Goal: Transaction & Acquisition: Purchase product/service

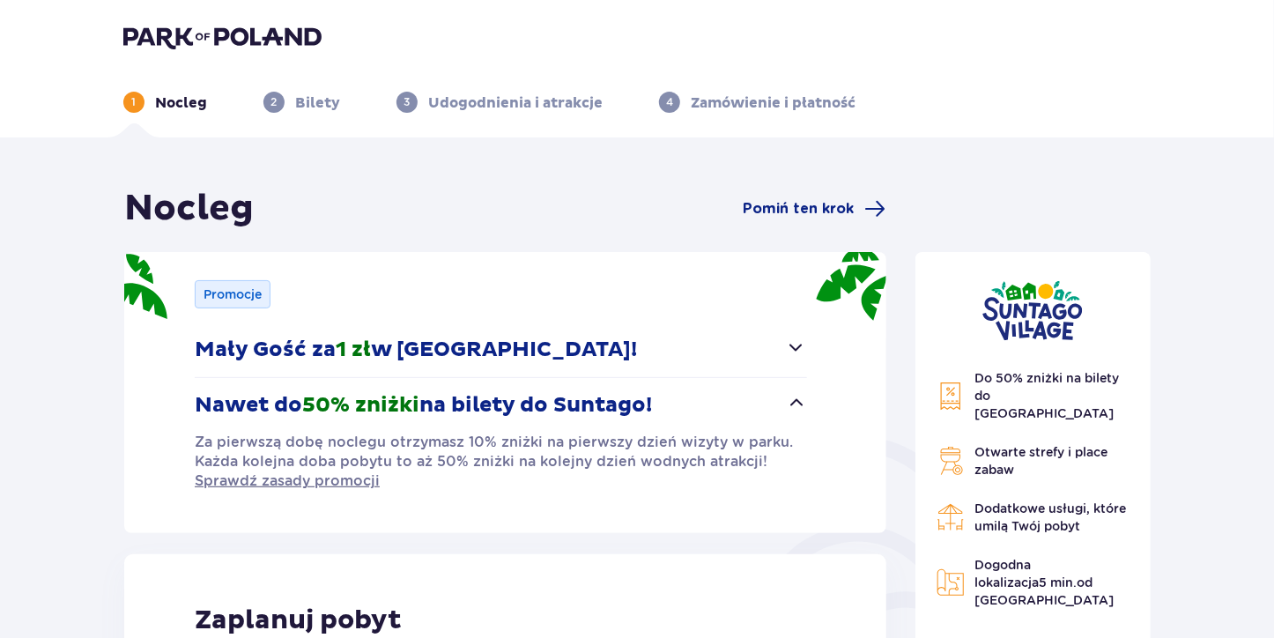
click at [219, 28] on img at bounding box center [222, 37] width 198 height 25
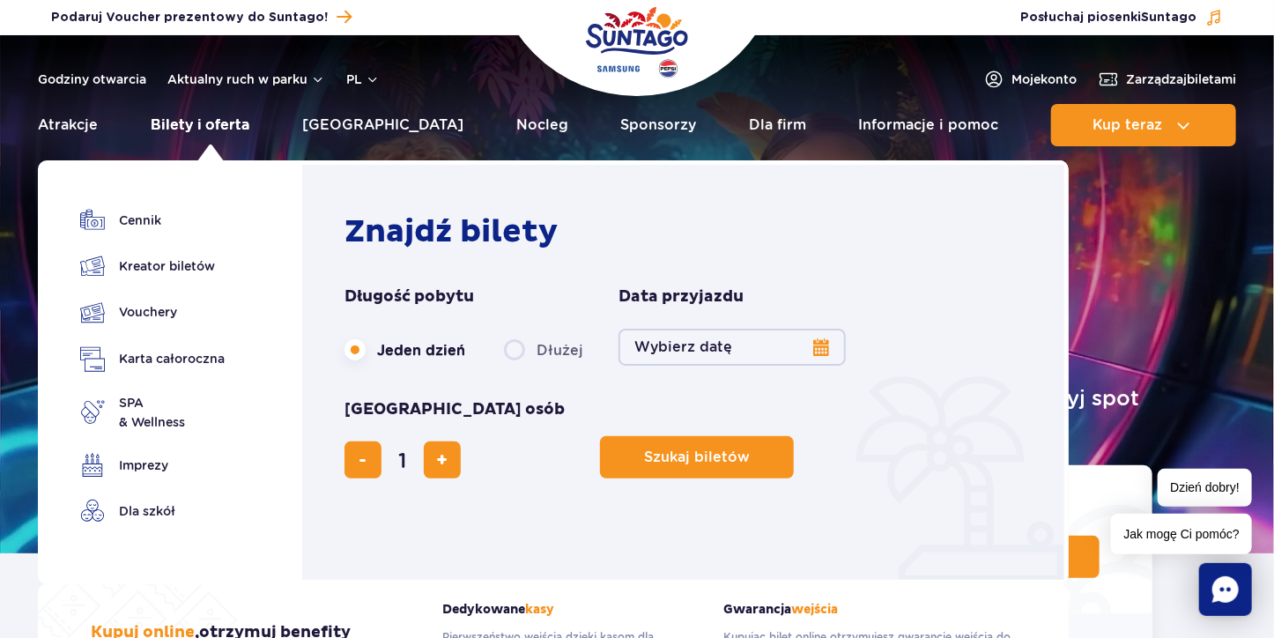
click at [244, 125] on link "Bilety i oferta" at bounding box center [201, 125] width 100 height 42
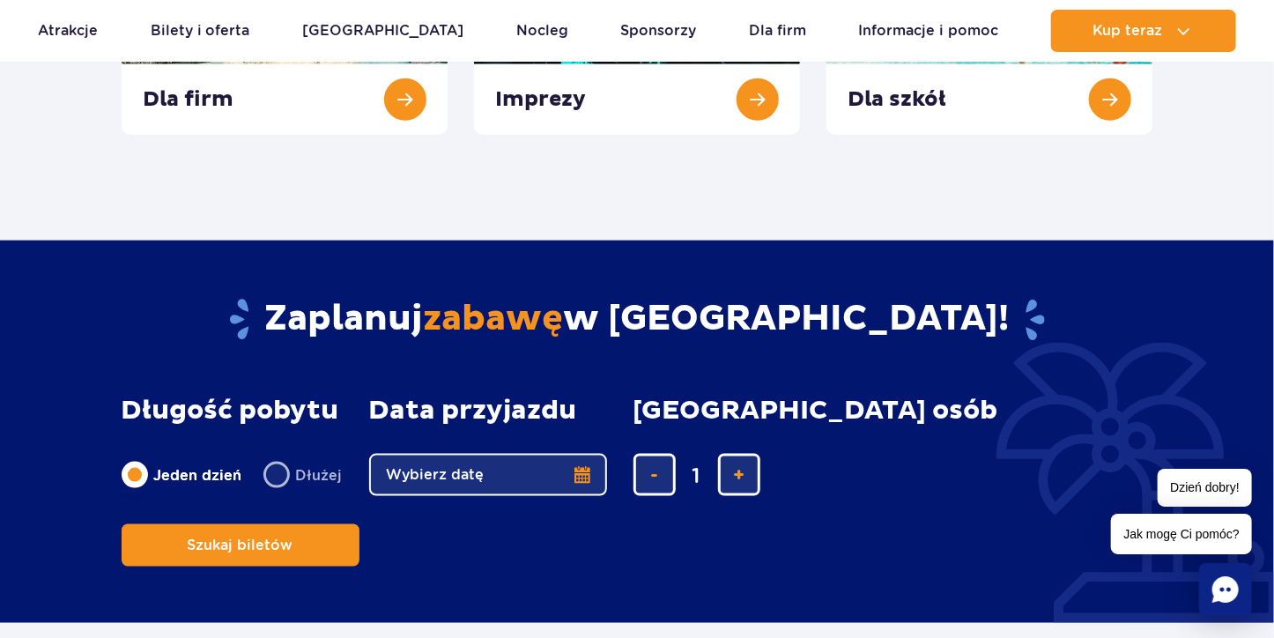
scroll to position [1135, 0]
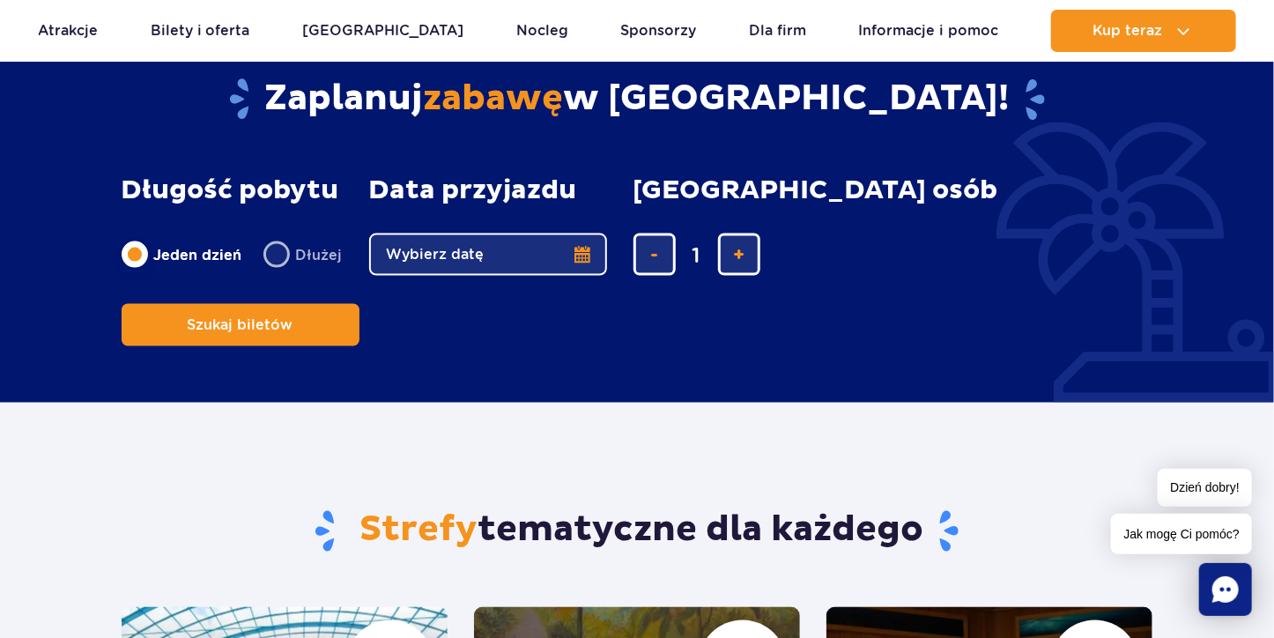
click at [576, 259] on button "Wybierz datę" at bounding box center [488, 254] width 238 height 42
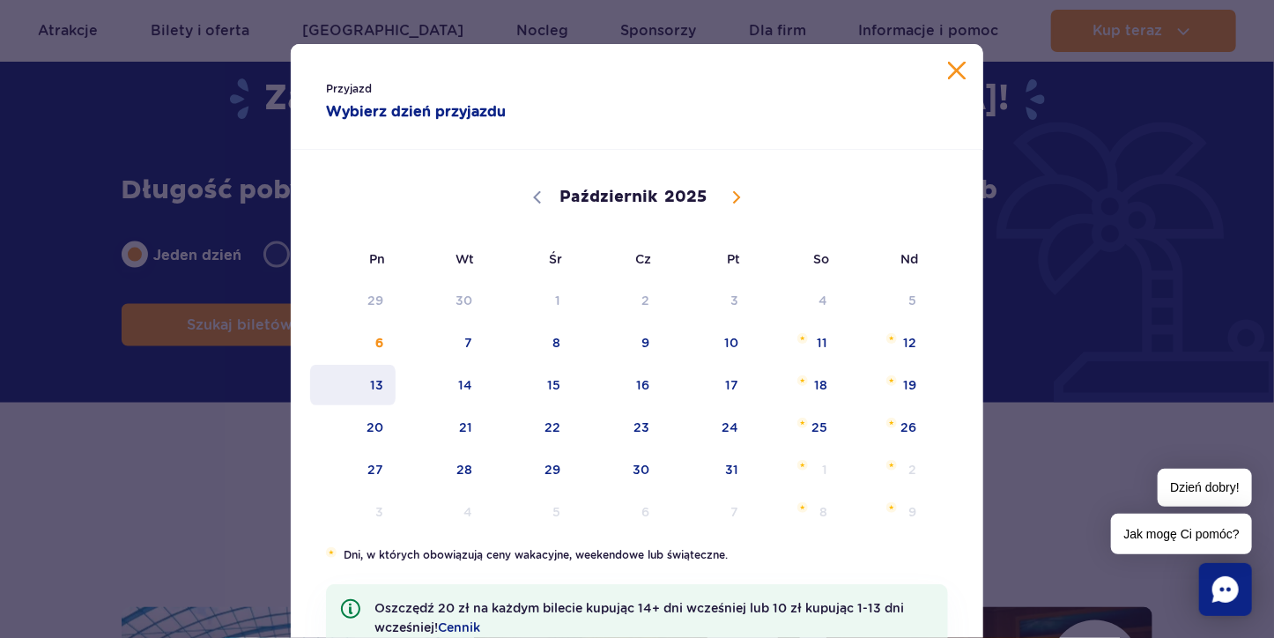
click at [379, 378] on span "13" at bounding box center [352, 385] width 89 height 41
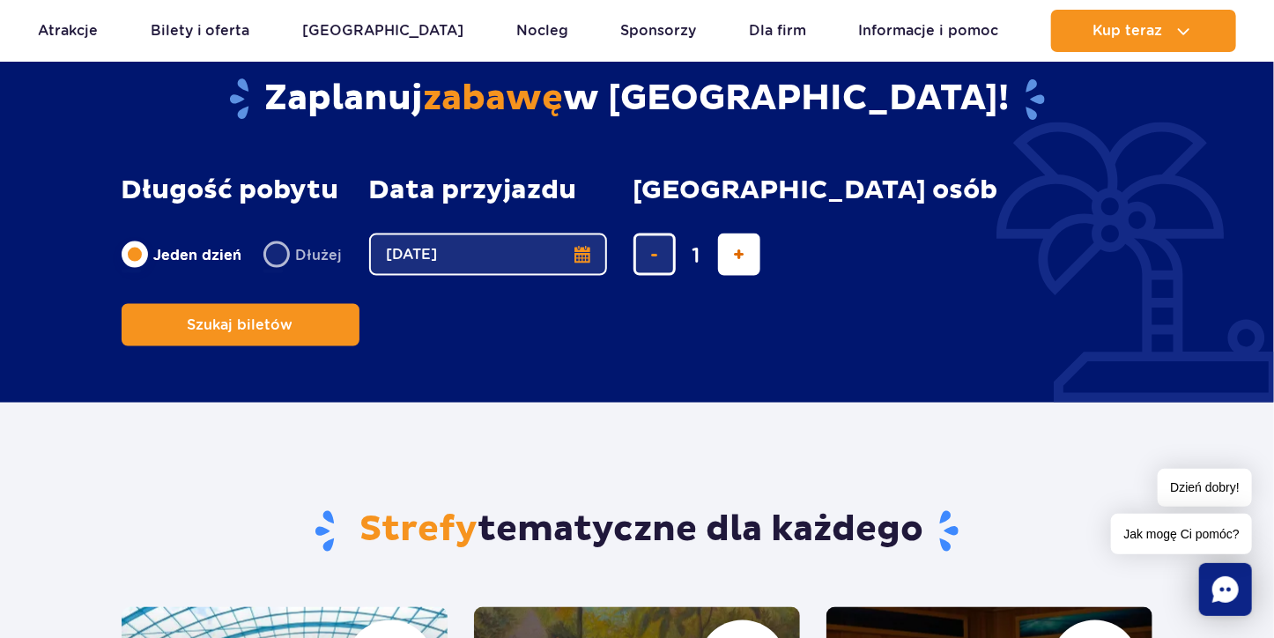
click at [733, 255] on span "dodaj bilet" at bounding box center [738, 255] width 11 height 0
type input "4"
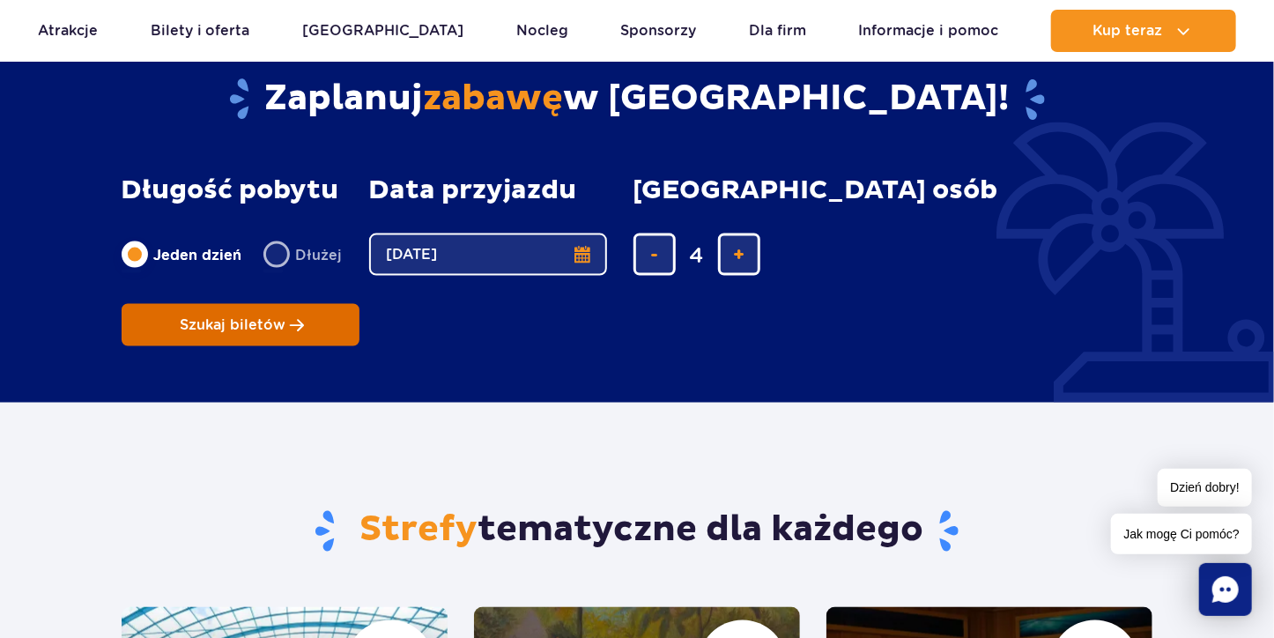
click at [359, 304] on button "Szukaj biletów" at bounding box center [241, 325] width 238 height 42
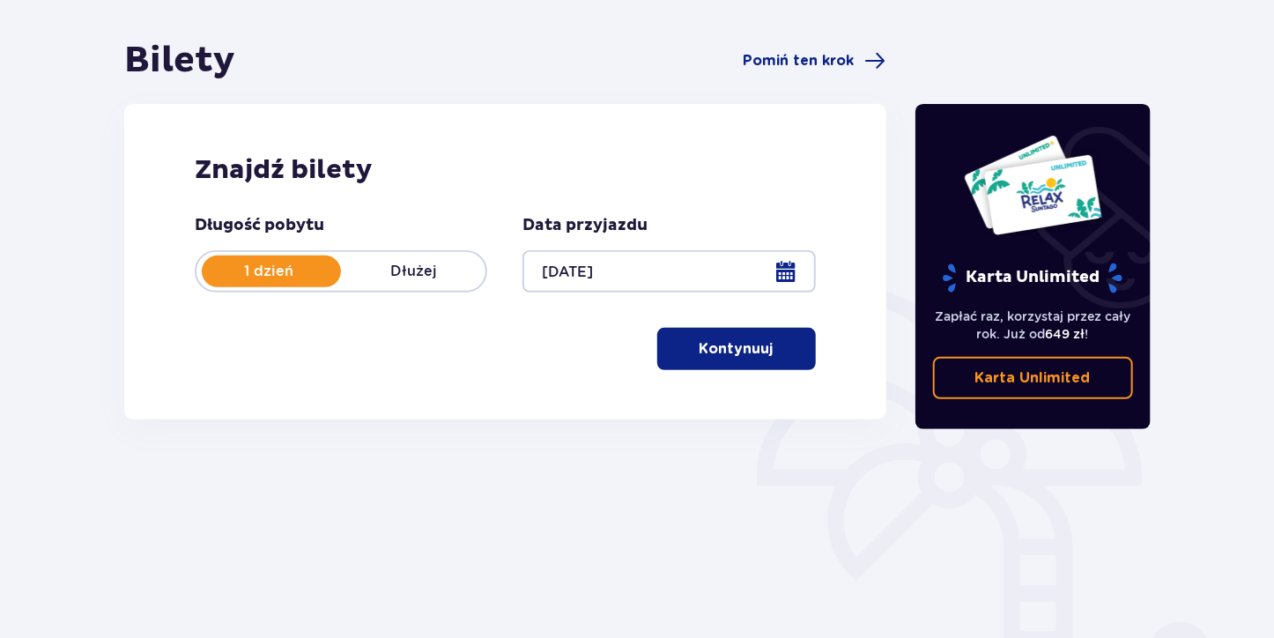
scroll to position [159, 0]
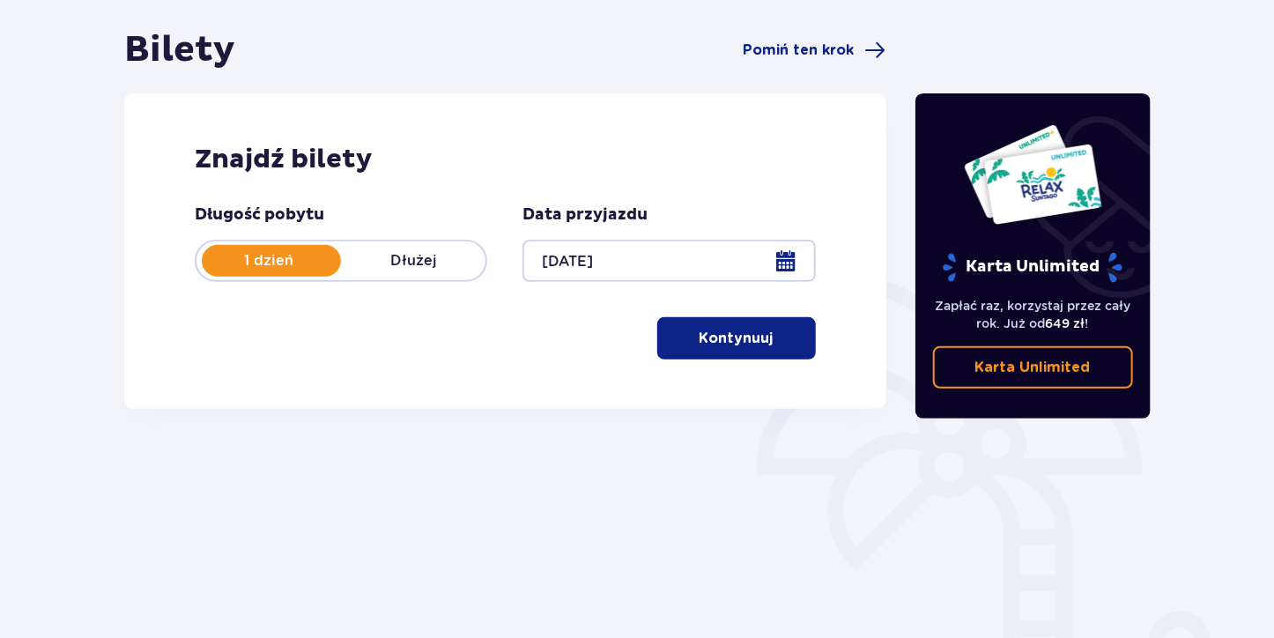
click at [735, 350] on button "Kontynuuj" at bounding box center [736, 338] width 159 height 42
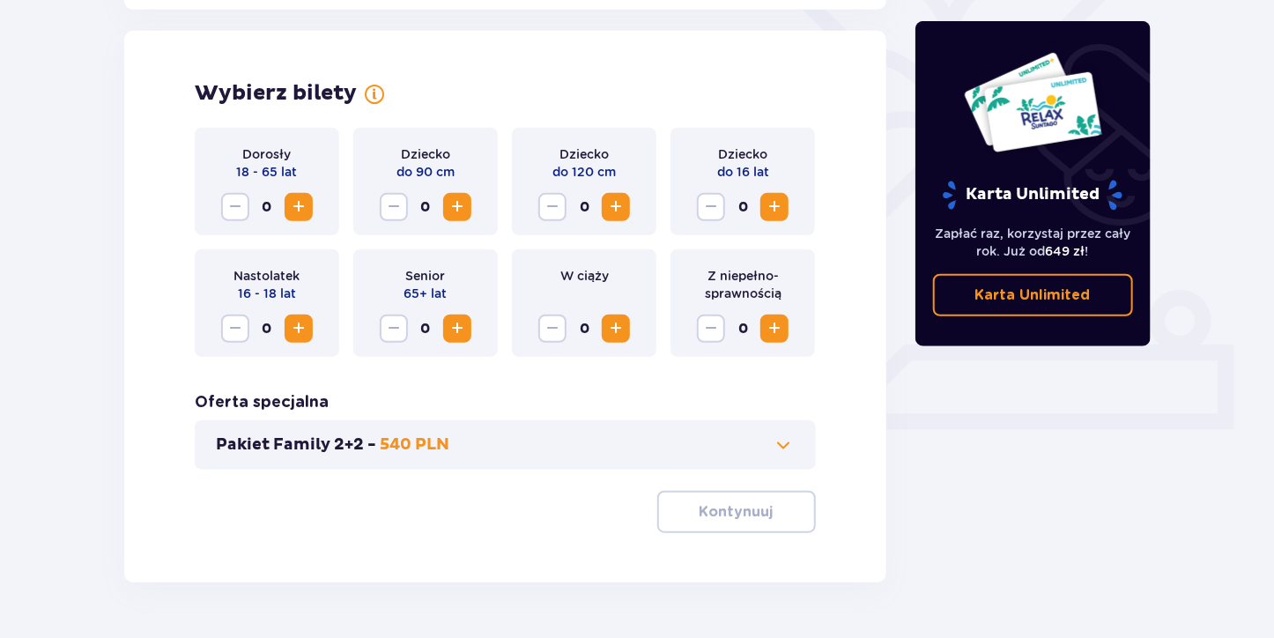
scroll to position [490, 0]
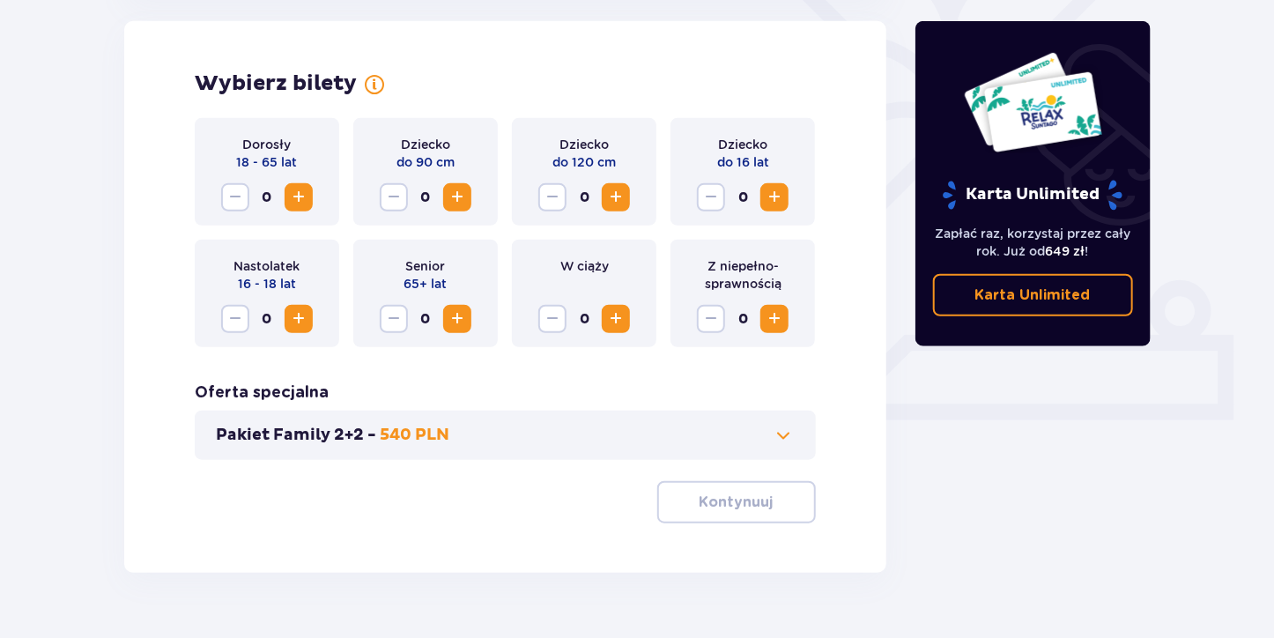
click at [297, 189] on span "Zwiększ" at bounding box center [298, 197] width 21 height 21
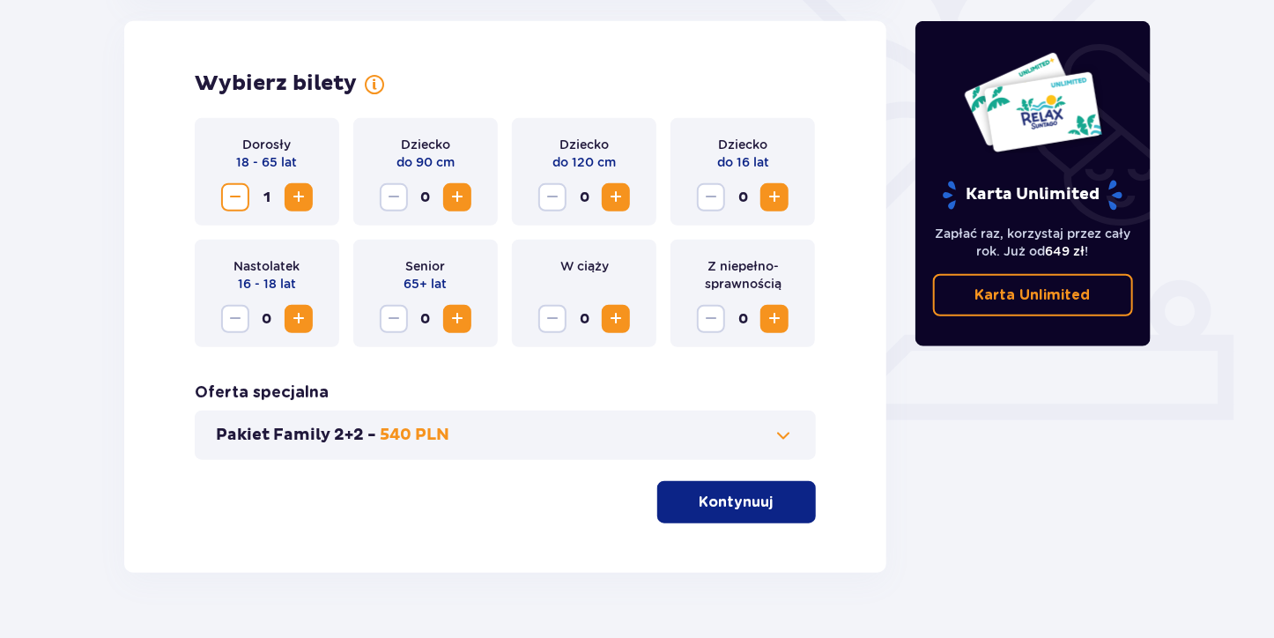
click at [297, 189] on span "Zwiększ" at bounding box center [298, 197] width 21 height 21
click at [774, 200] on span "Zwiększ" at bounding box center [774, 197] width 21 height 21
click at [717, 496] on p "Kontynuuj" at bounding box center [737, 502] width 74 height 19
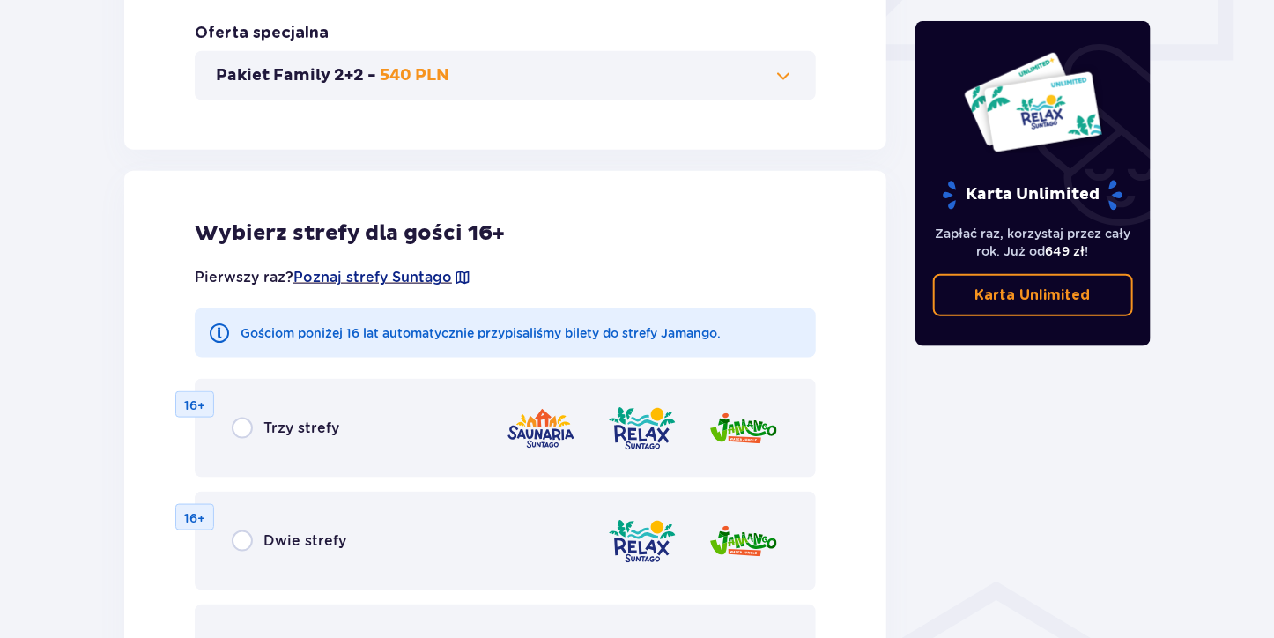
scroll to position [814, 0]
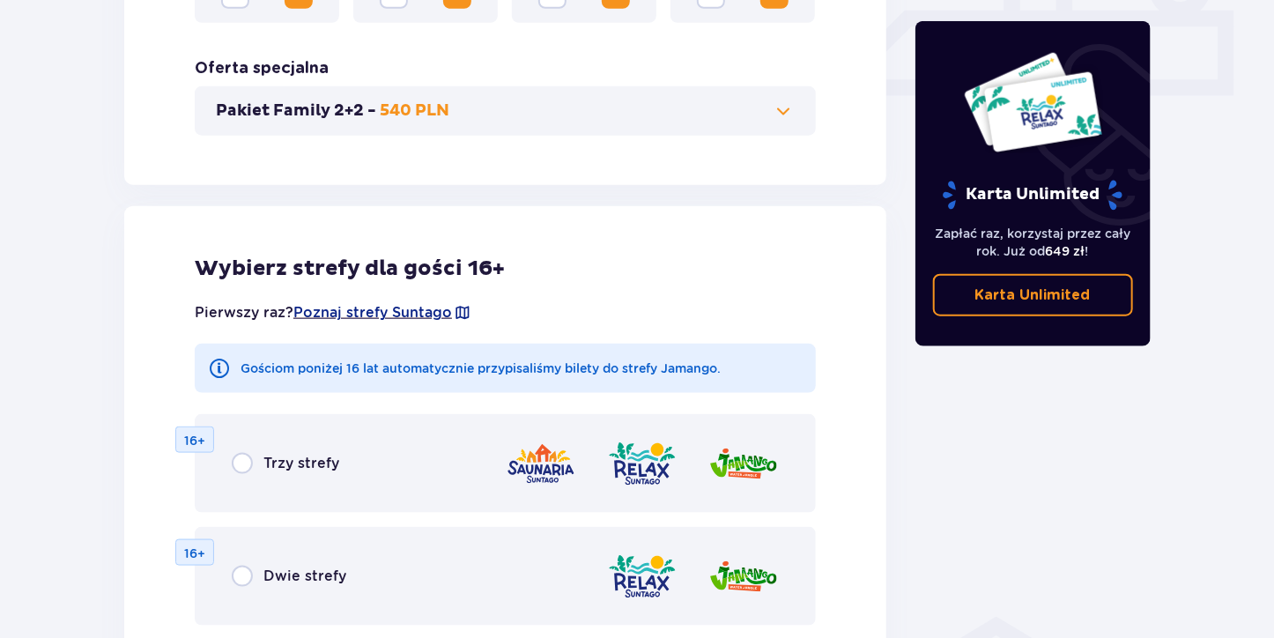
click at [770, 115] on button "Pakiet Family 2+2 - 540 PLN" at bounding box center [505, 110] width 579 height 21
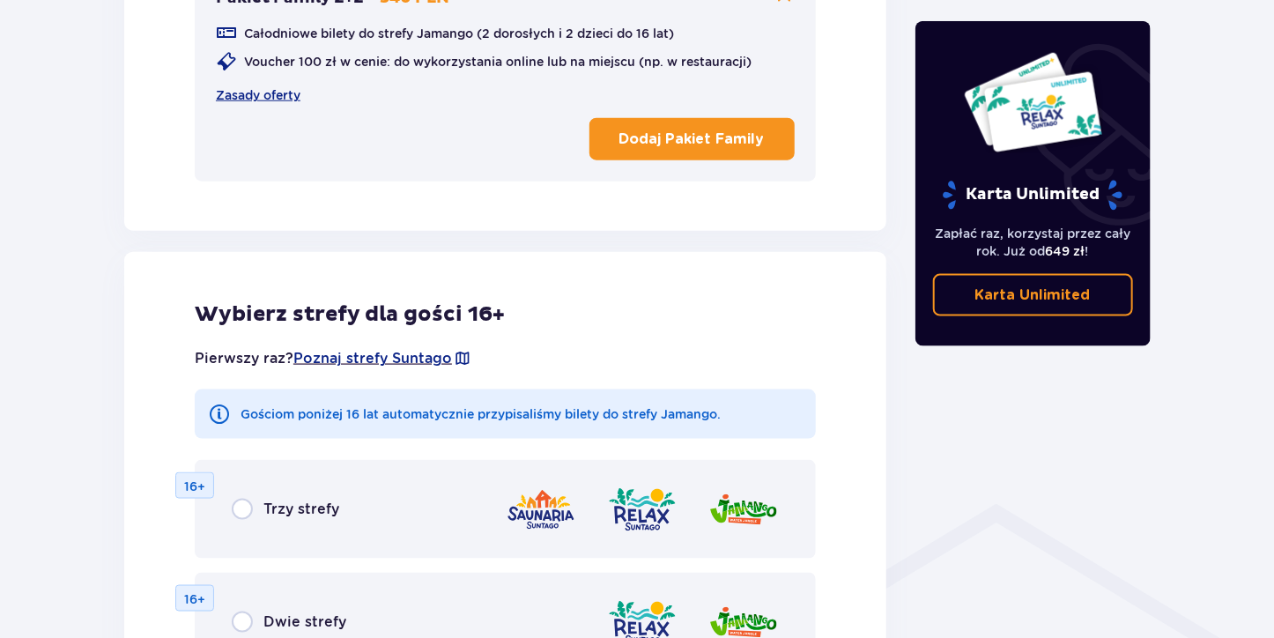
scroll to position [926, 0]
click at [731, 141] on p "Dodaj Pakiet Family" at bounding box center [691, 139] width 145 height 19
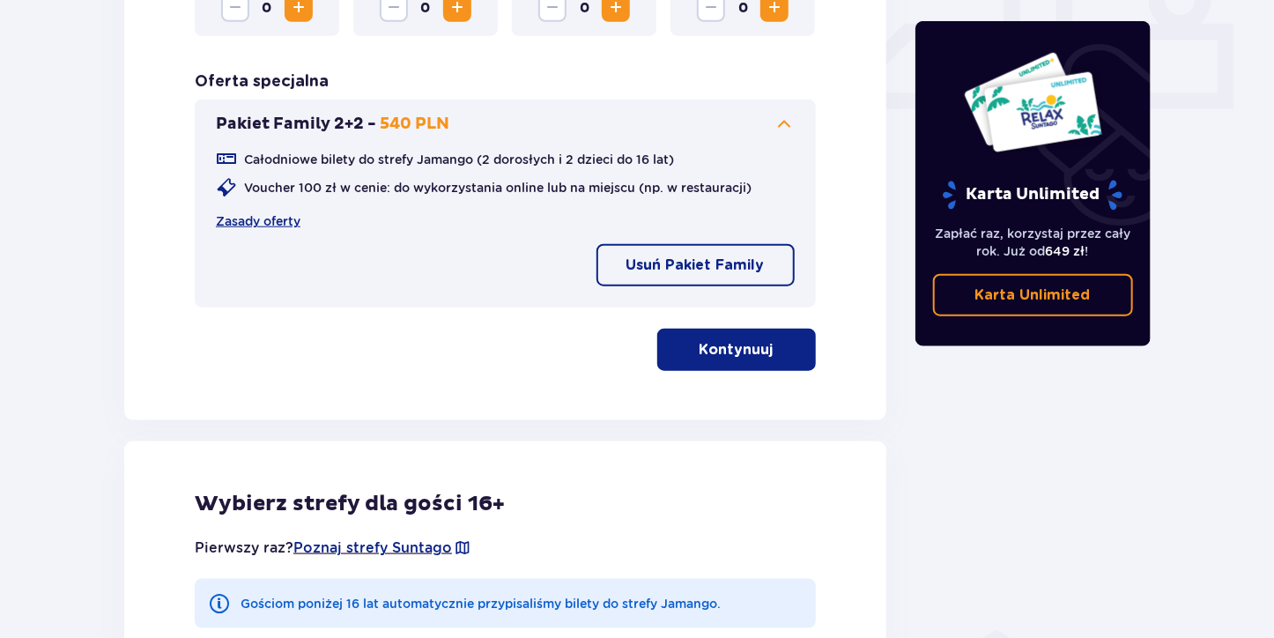
scroll to position [800, 0]
click at [752, 347] on p "Kontynuuj" at bounding box center [737, 350] width 74 height 19
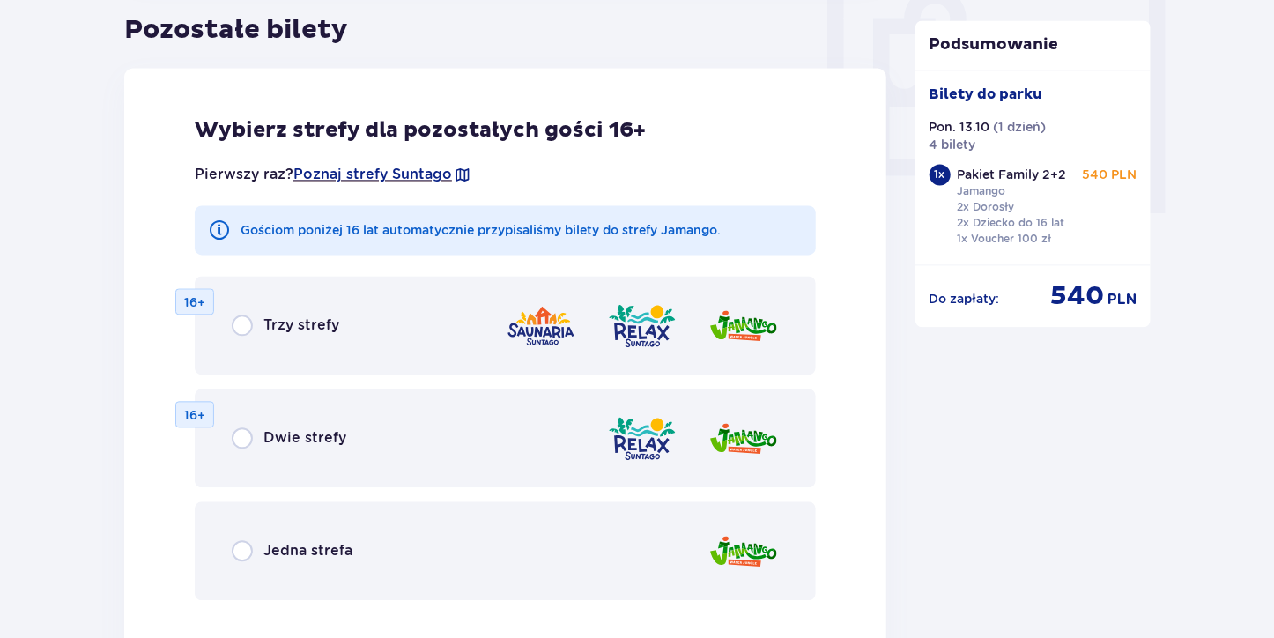
scroll to position [1713, 0]
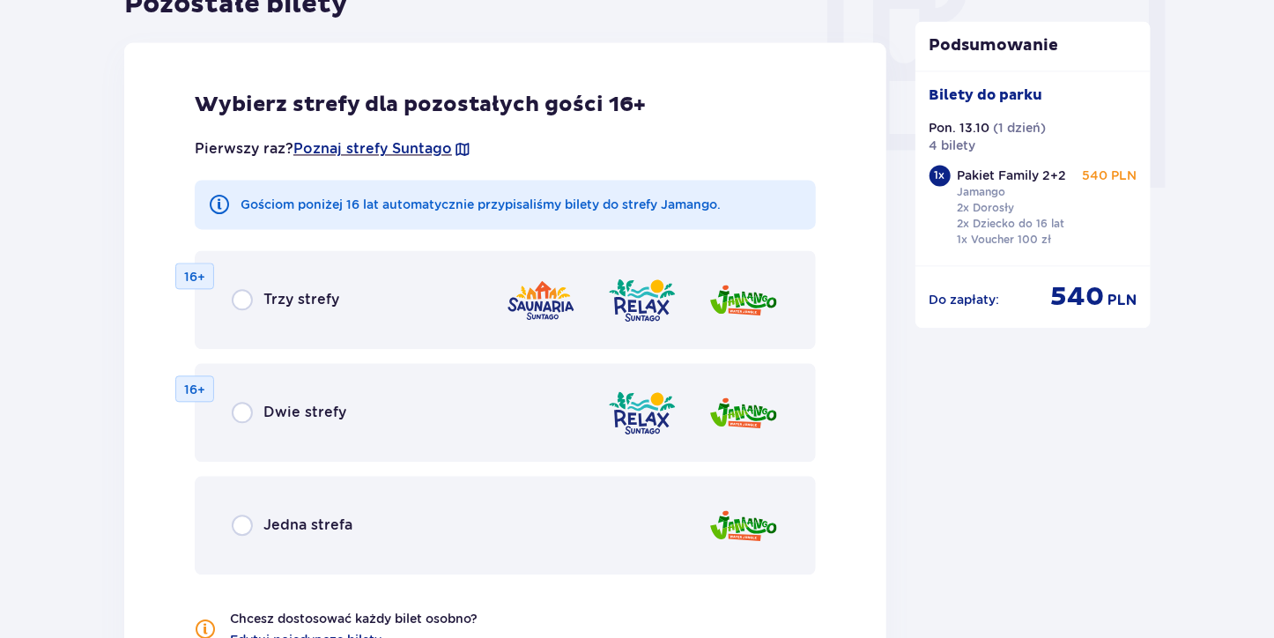
click at [307, 518] on span "Jedna strefa" at bounding box center [307, 524] width 89 height 19
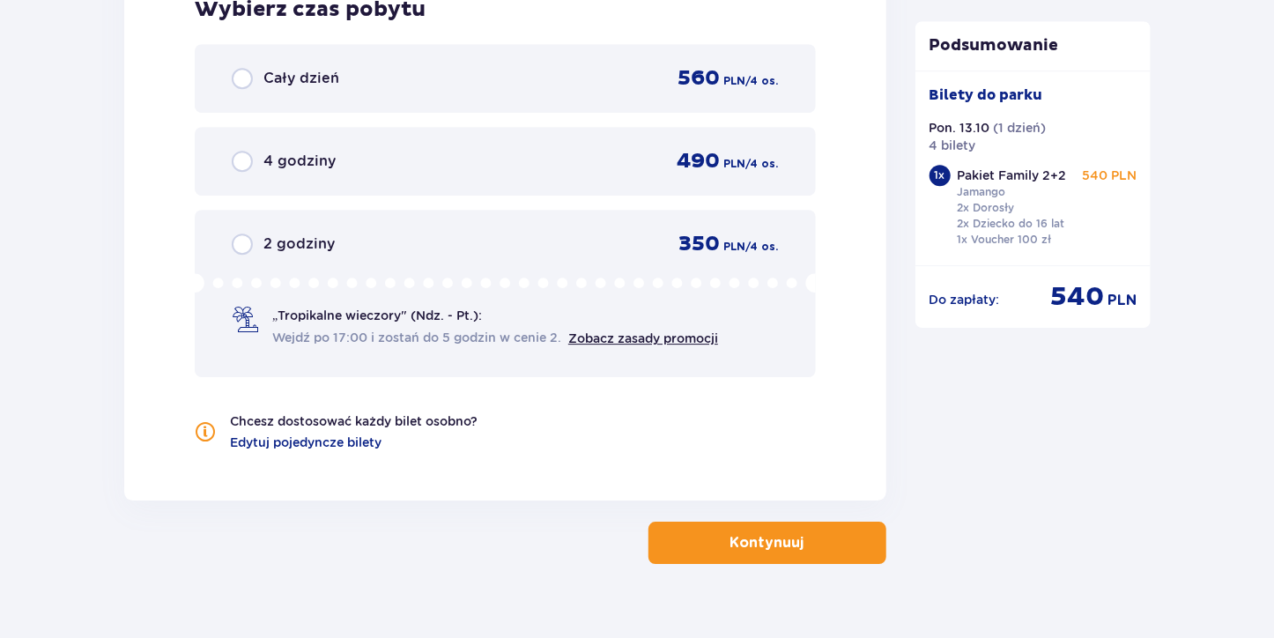
scroll to position [2472, 0]
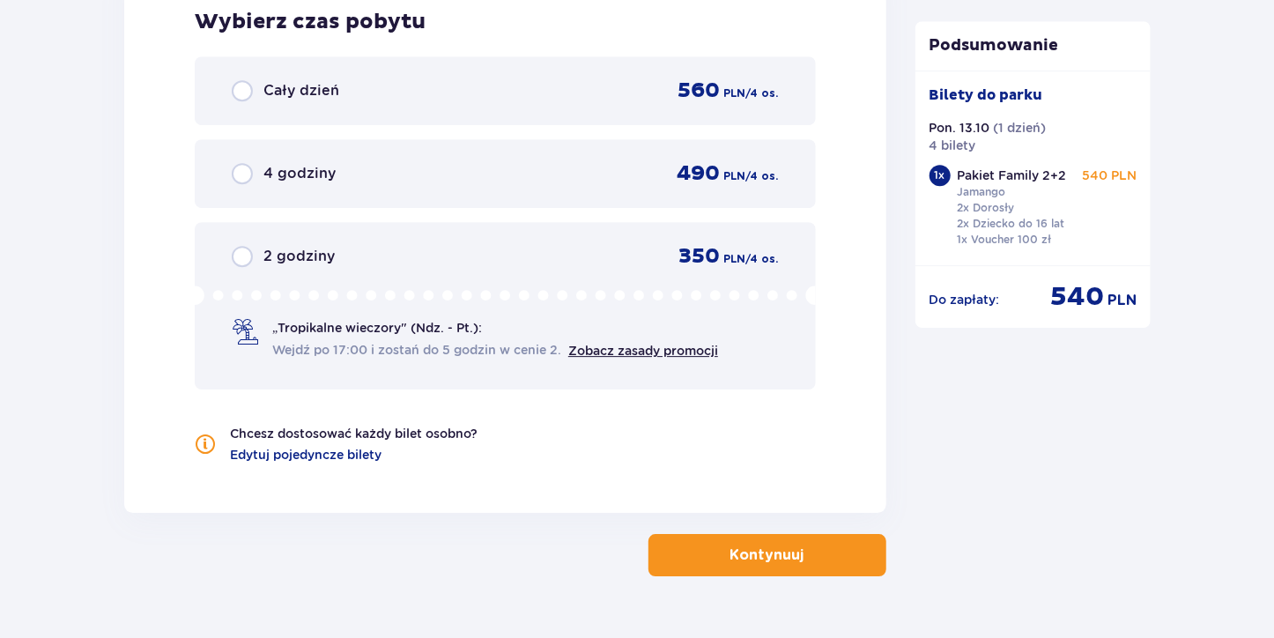
click at [304, 78] on div "Cały dzień 560 PLN / 4 os." at bounding box center [505, 91] width 547 height 26
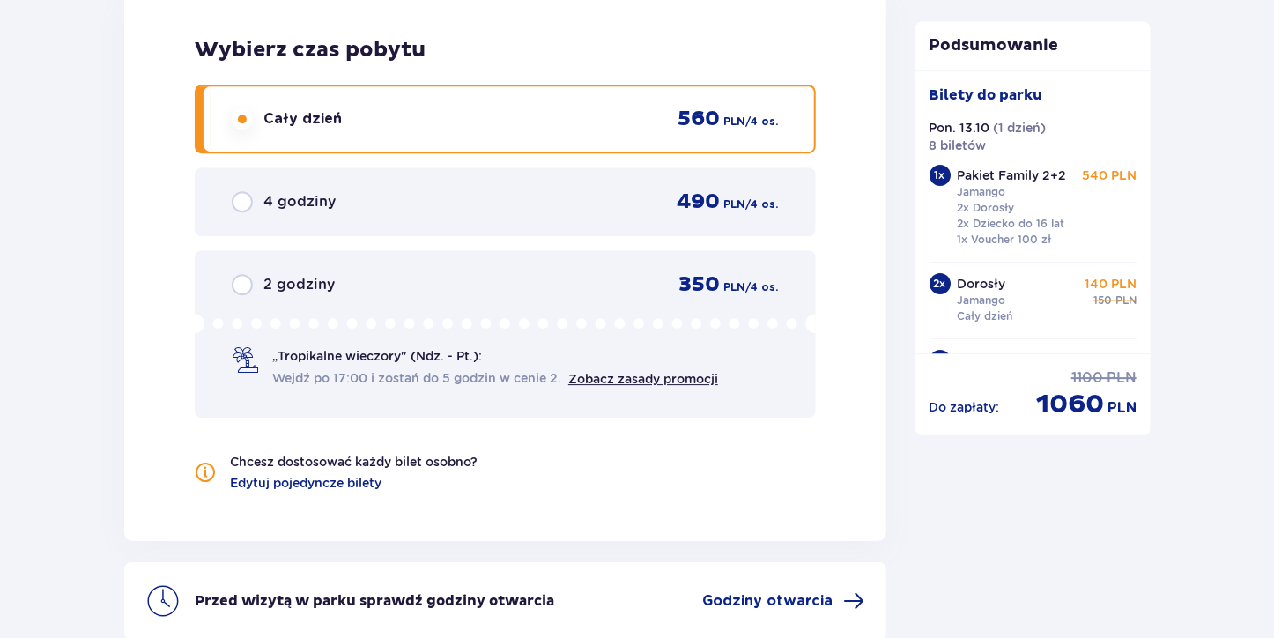
scroll to position [2442, 0]
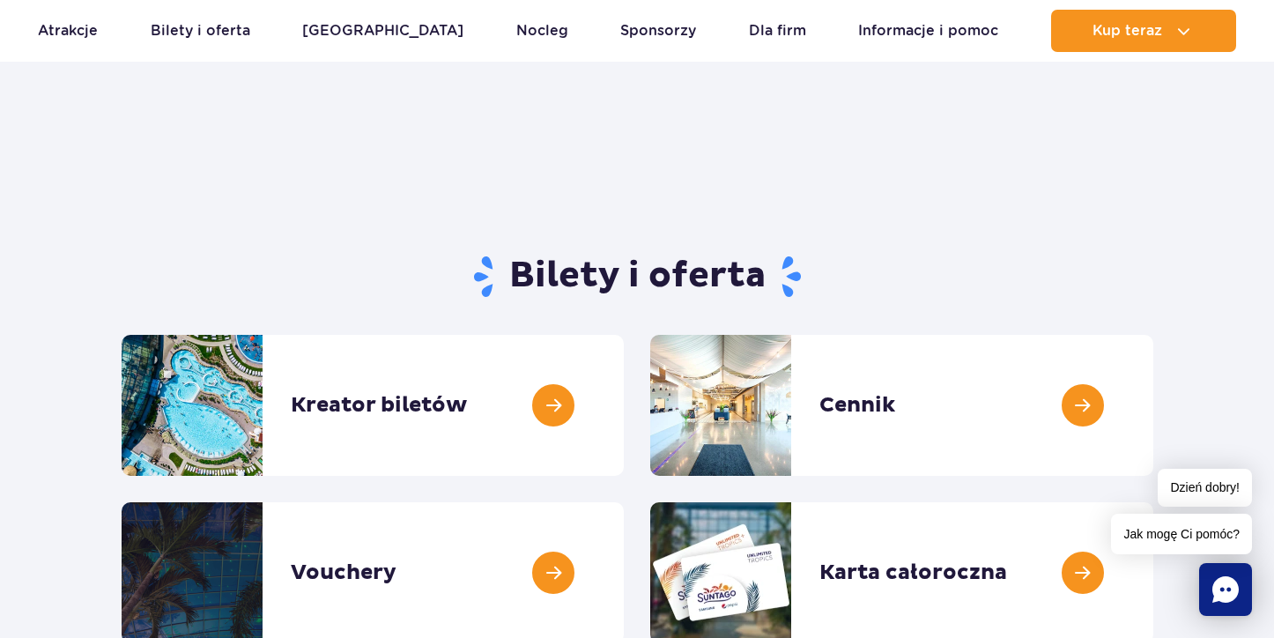
scroll to position [1135, 0]
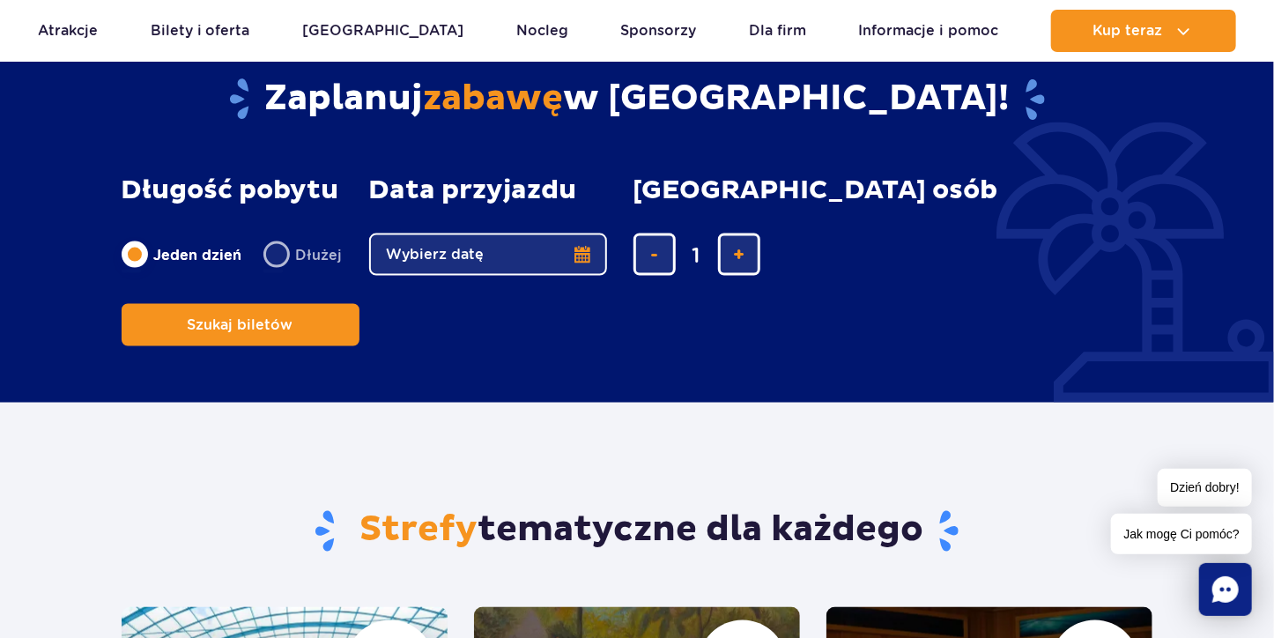
click at [589, 264] on button "Wybierz datę" at bounding box center [488, 254] width 238 height 42
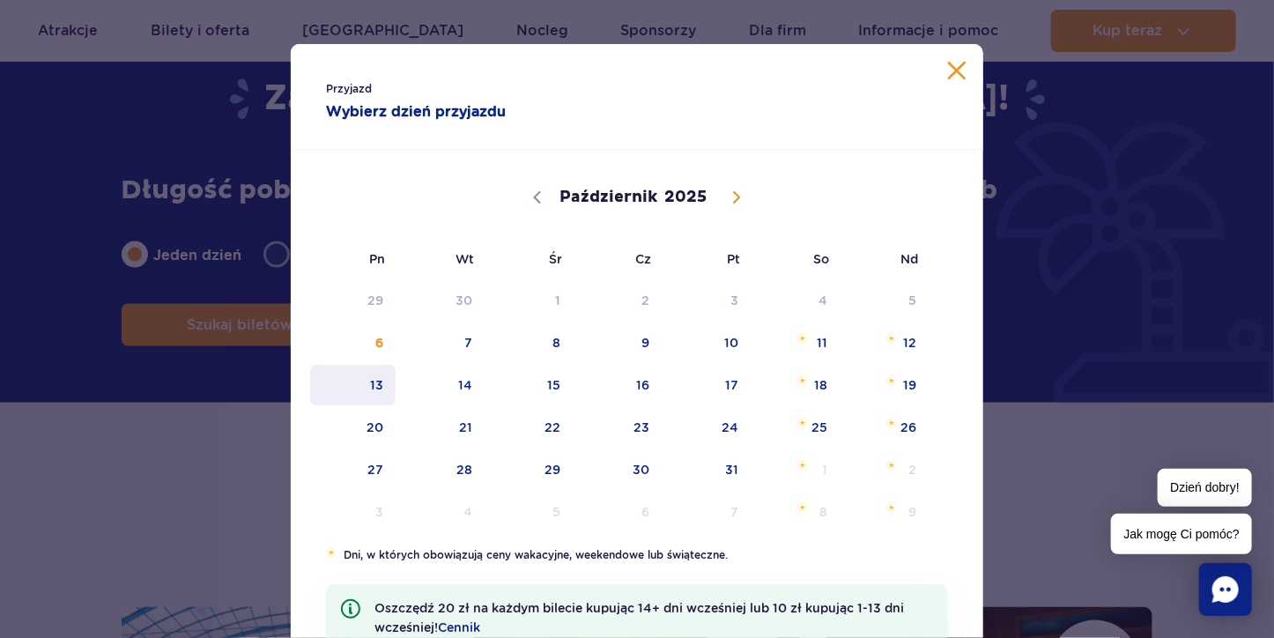
click at [382, 396] on span "13" at bounding box center [352, 385] width 89 height 41
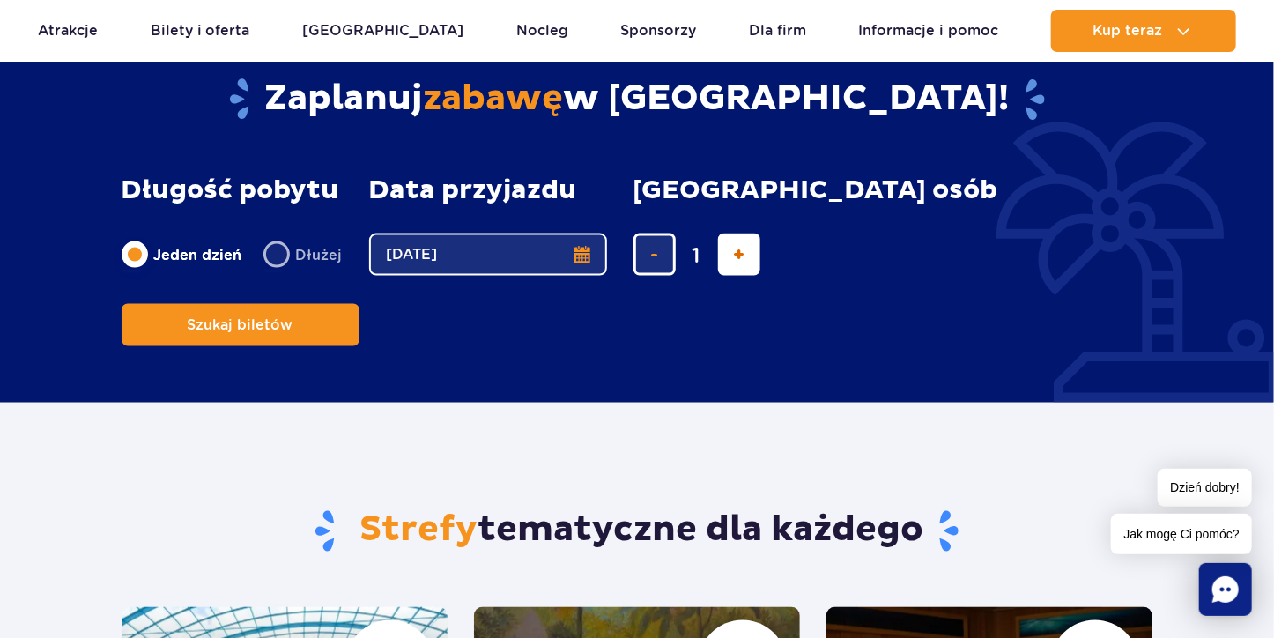
click at [737, 255] on span "dodaj bilet" at bounding box center [738, 255] width 11 height 0
type input "4"
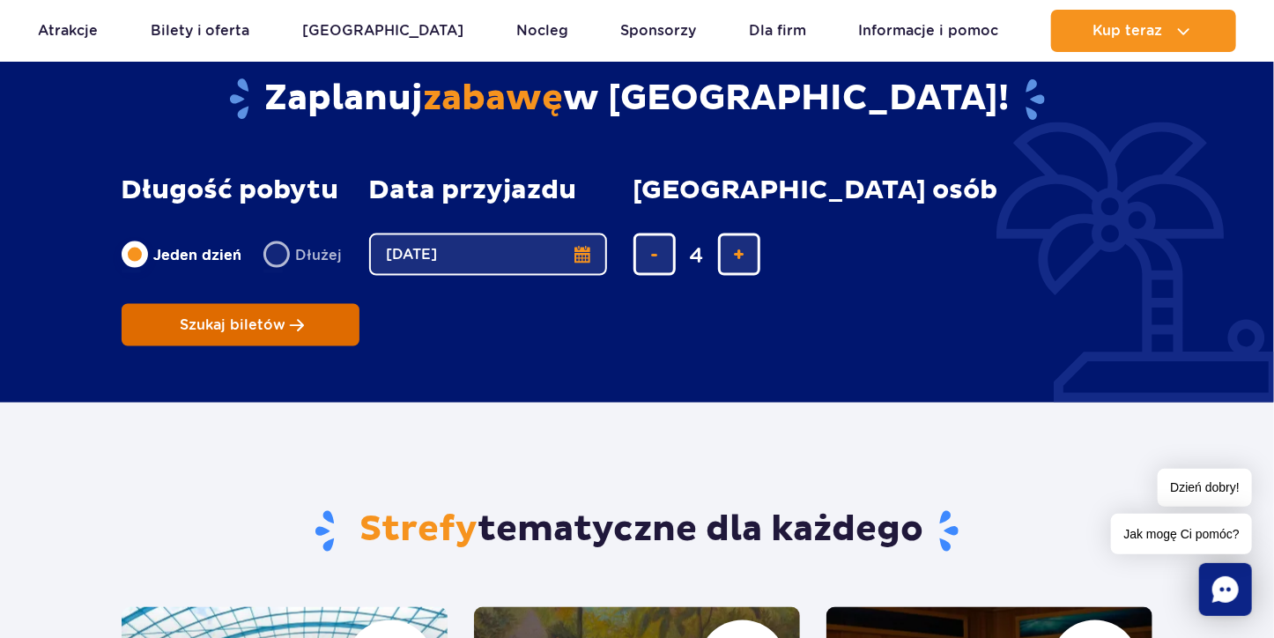
click at [359, 304] on button "Szukaj biletów" at bounding box center [241, 325] width 238 height 42
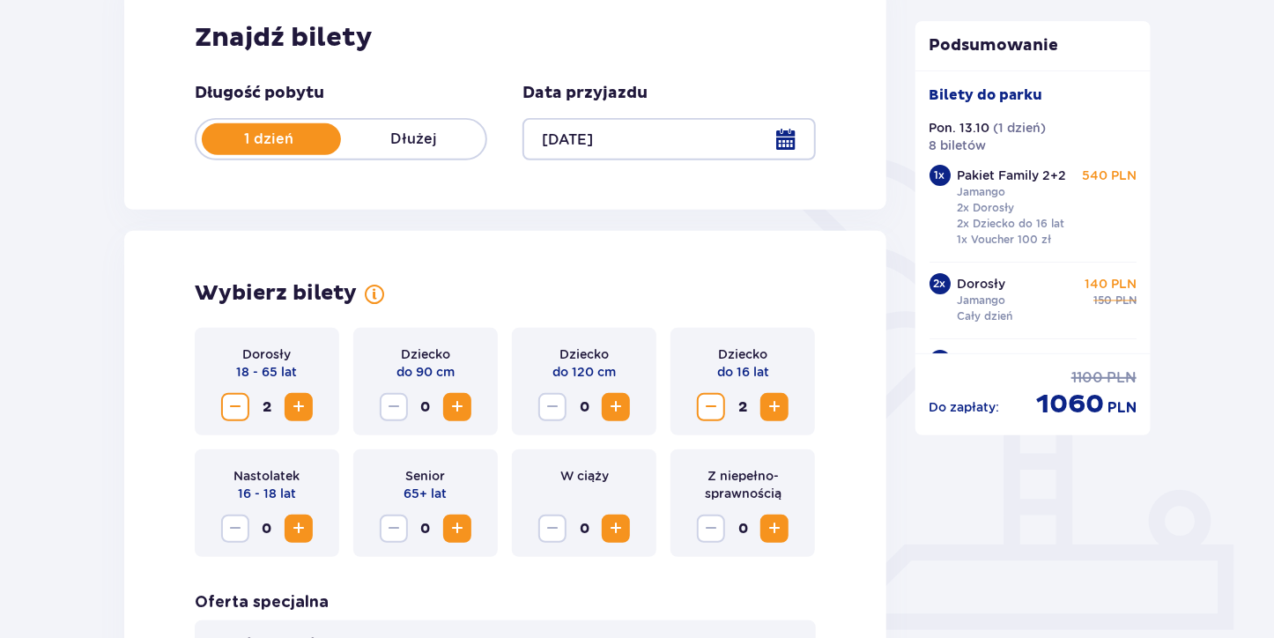
scroll to position [64, 0]
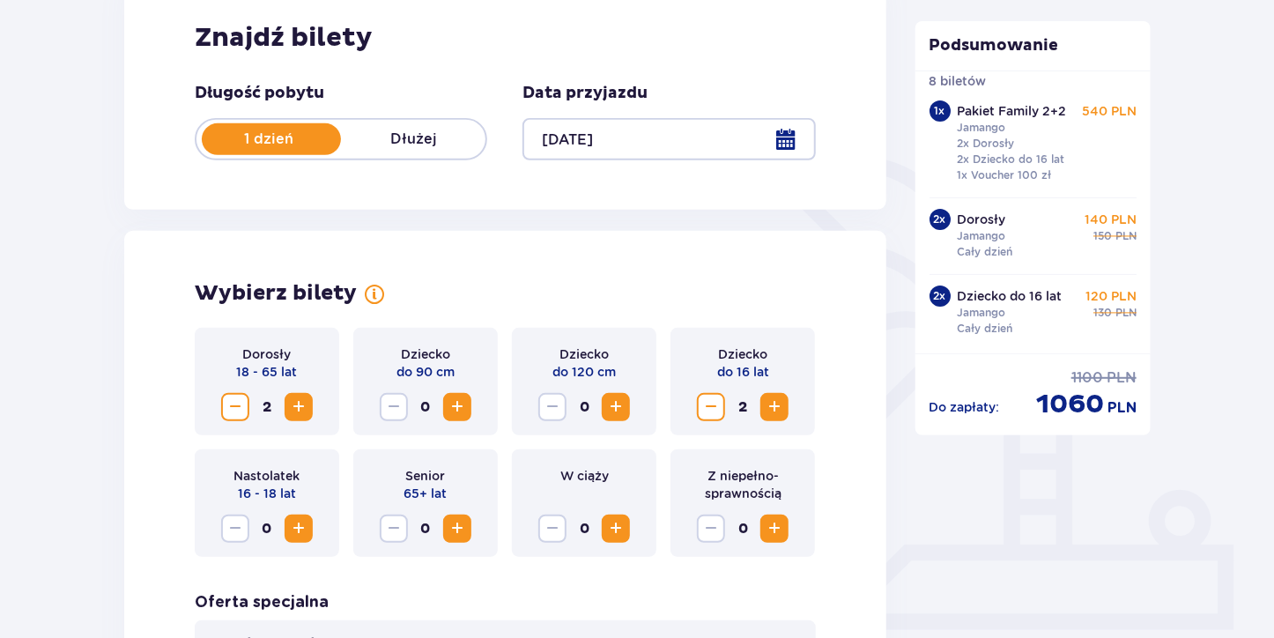
click at [1096, 236] on span "150" at bounding box center [1102, 236] width 19 height 16
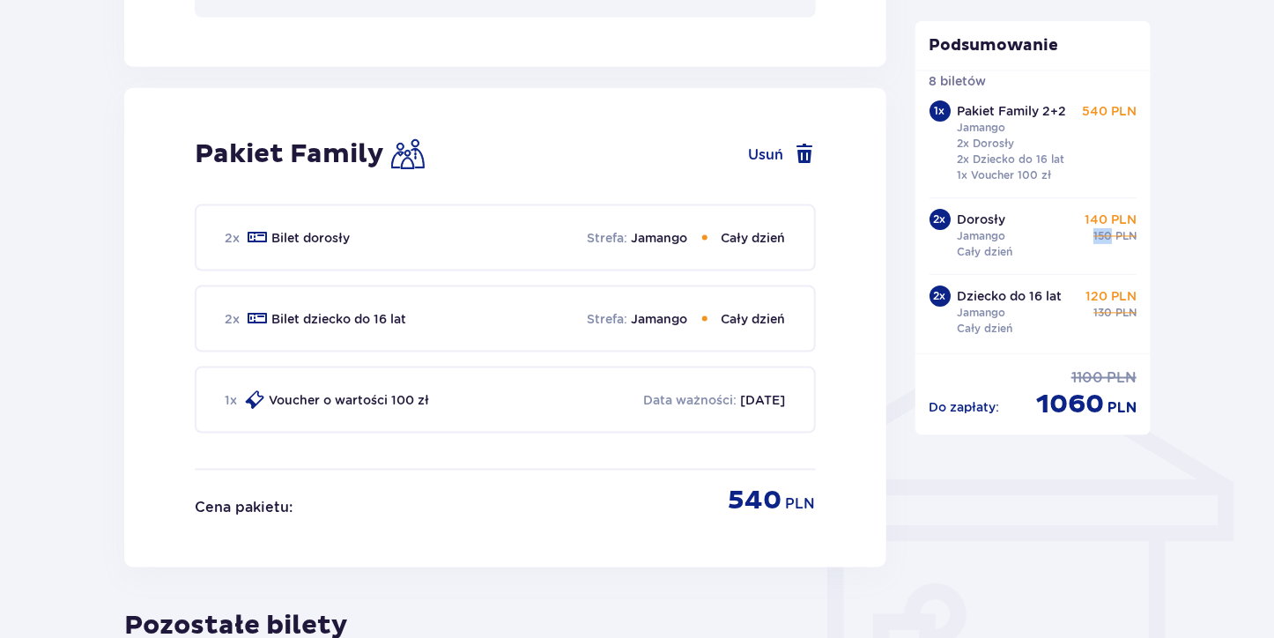
scroll to position [1089, 0]
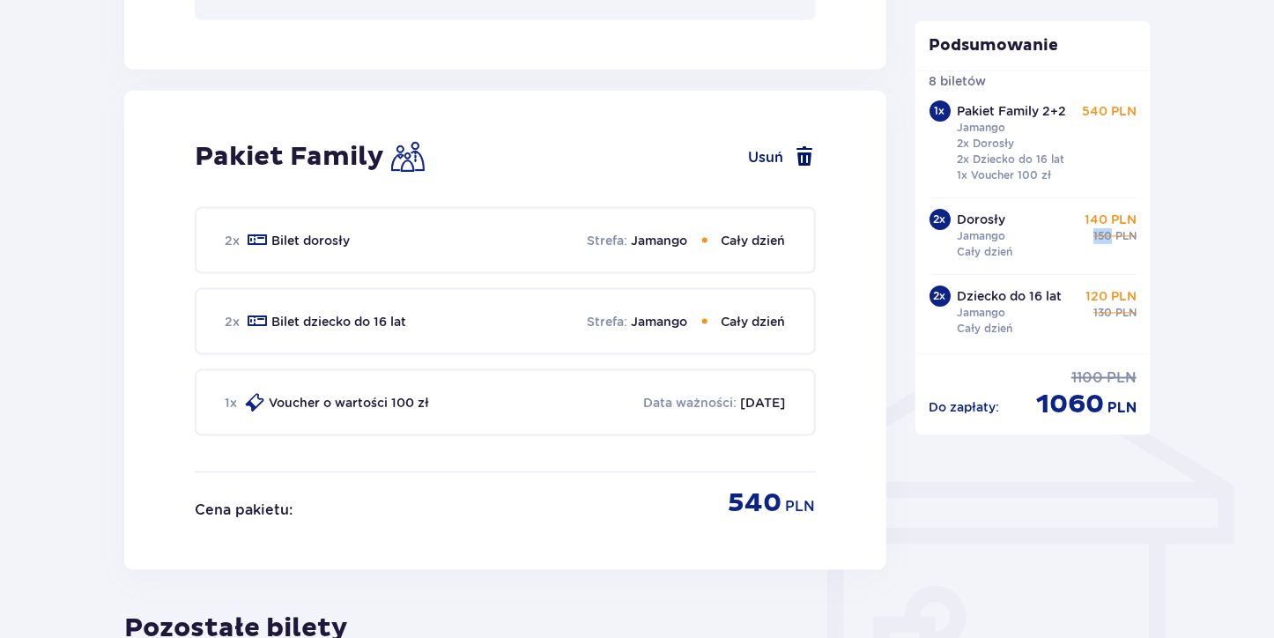
click at [802, 159] on span at bounding box center [805, 155] width 21 height 21
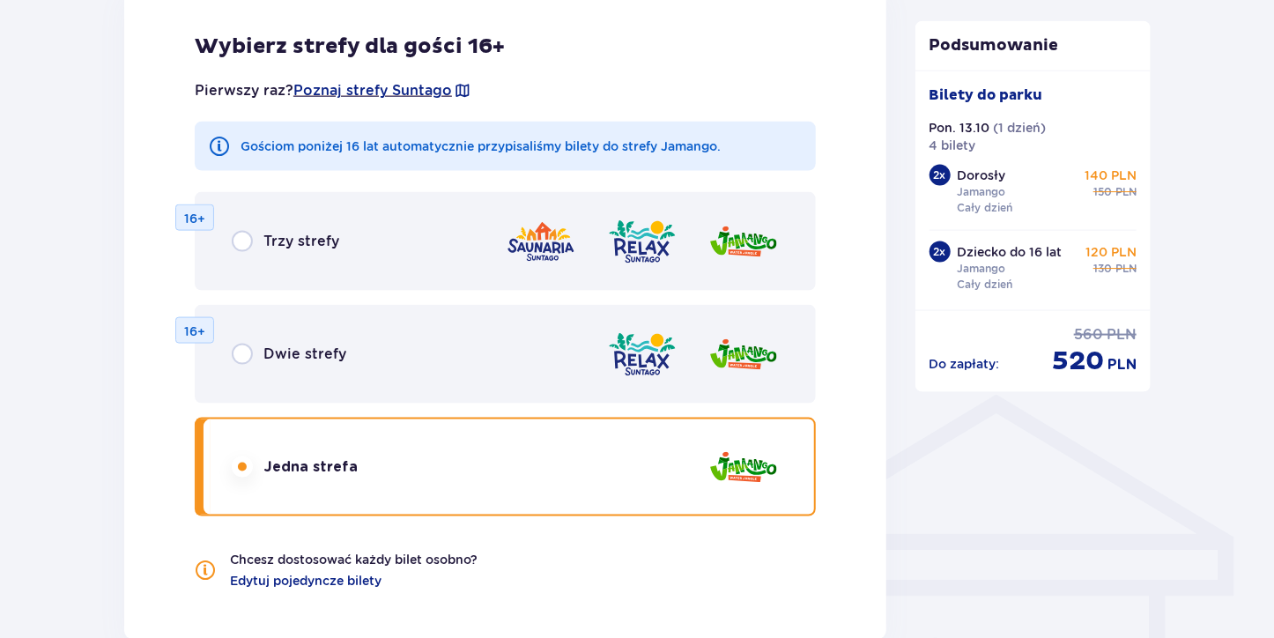
scroll to position [930, 0]
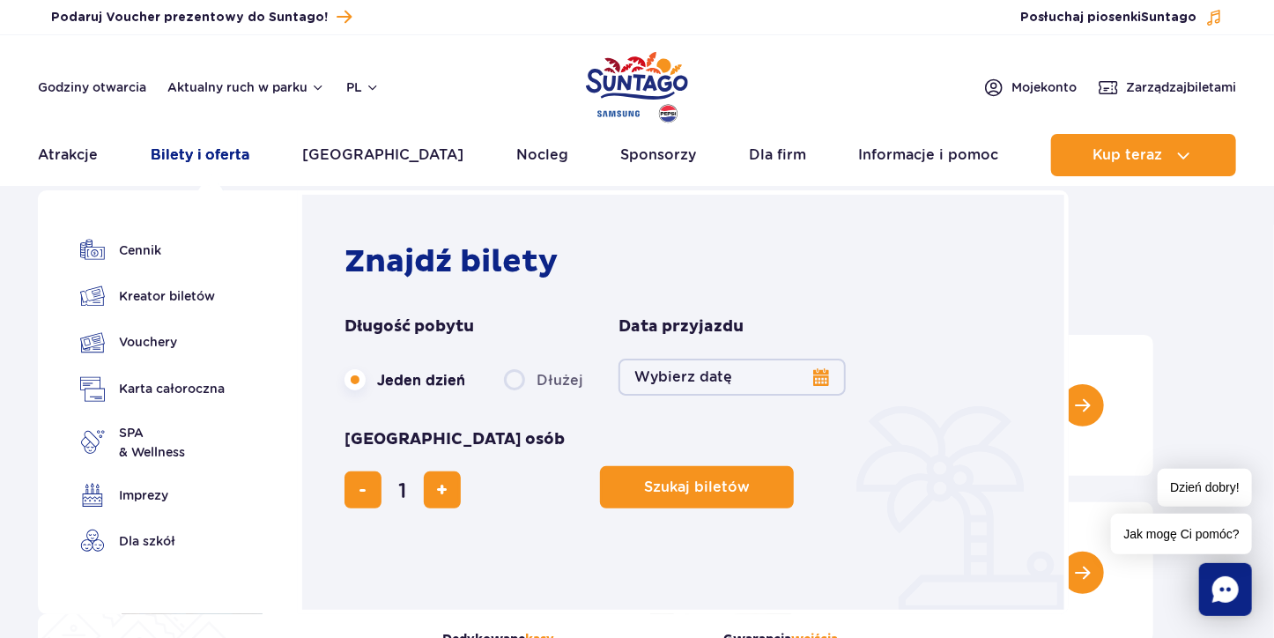
click at [192, 155] on link "Bilety i oferta" at bounding box center [201, 155] width 100 height 42
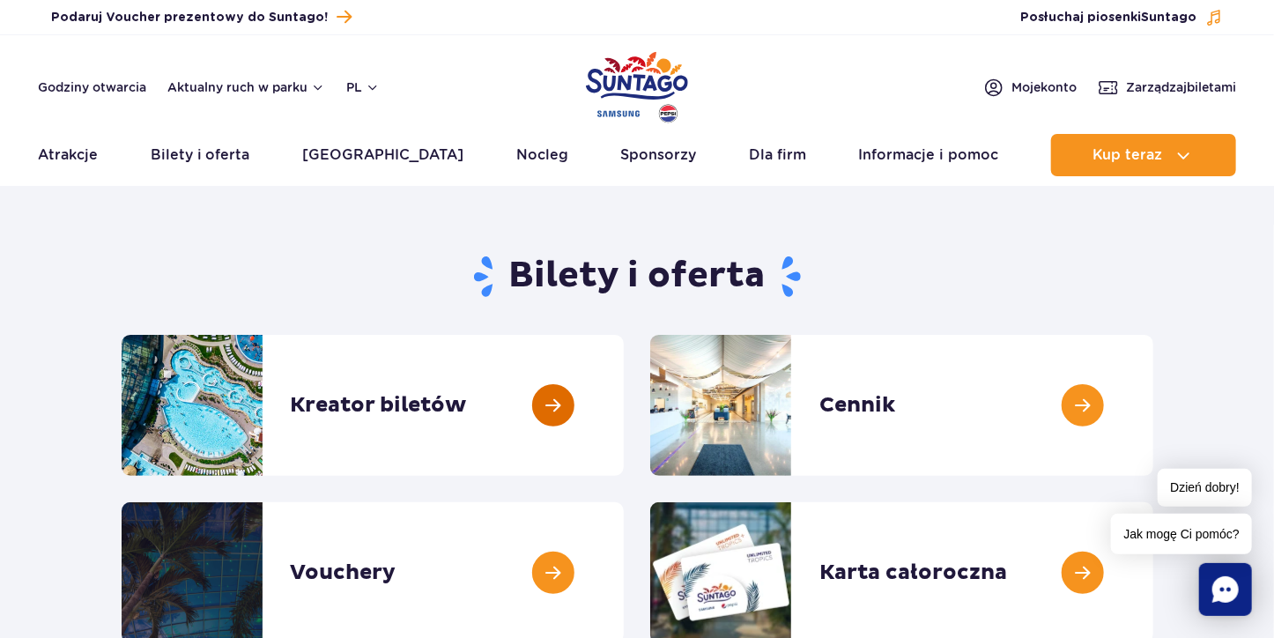
click at [624, 418] on link at bounding box center [624, 405] width 0 height 141
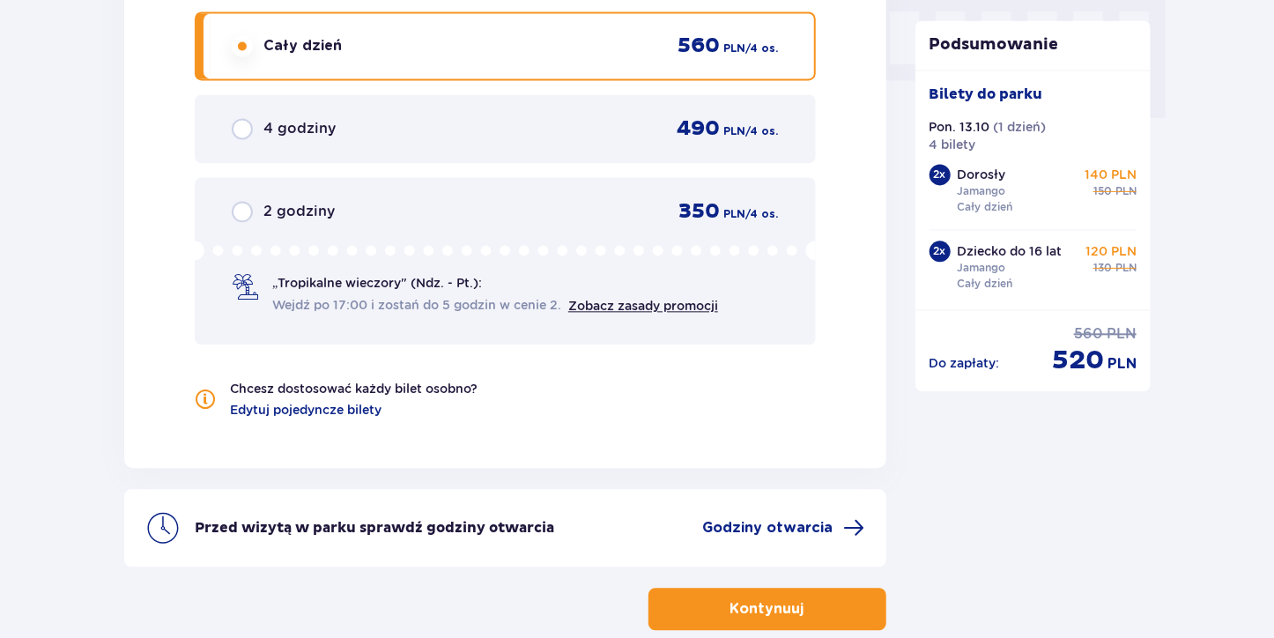
scroll to position [1878, 0]
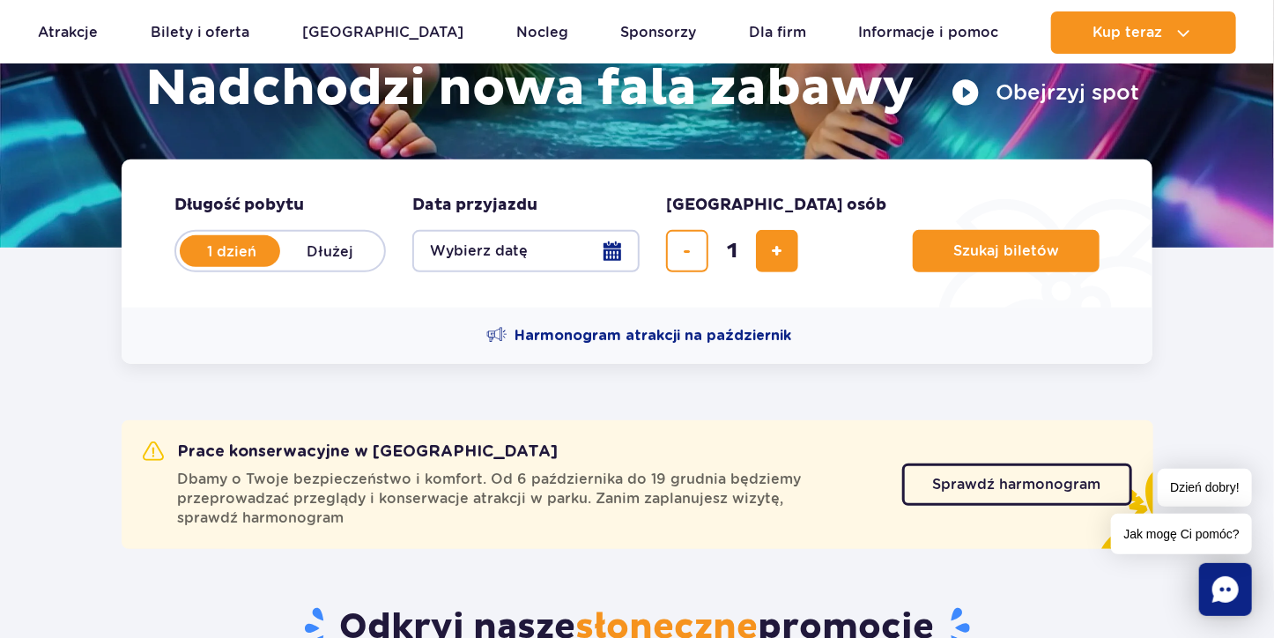
scroll to position [317, 0]
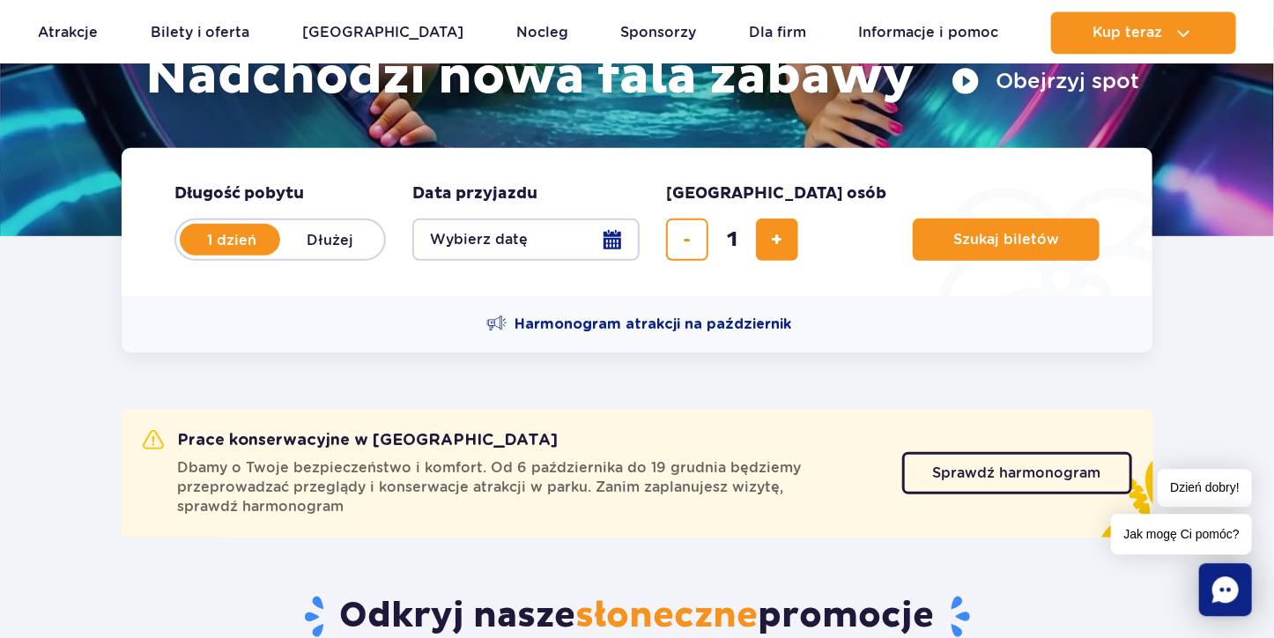
click at [611, 240] on button "Wybierz datę" at bounding box center [525, 240] width 227 height 42
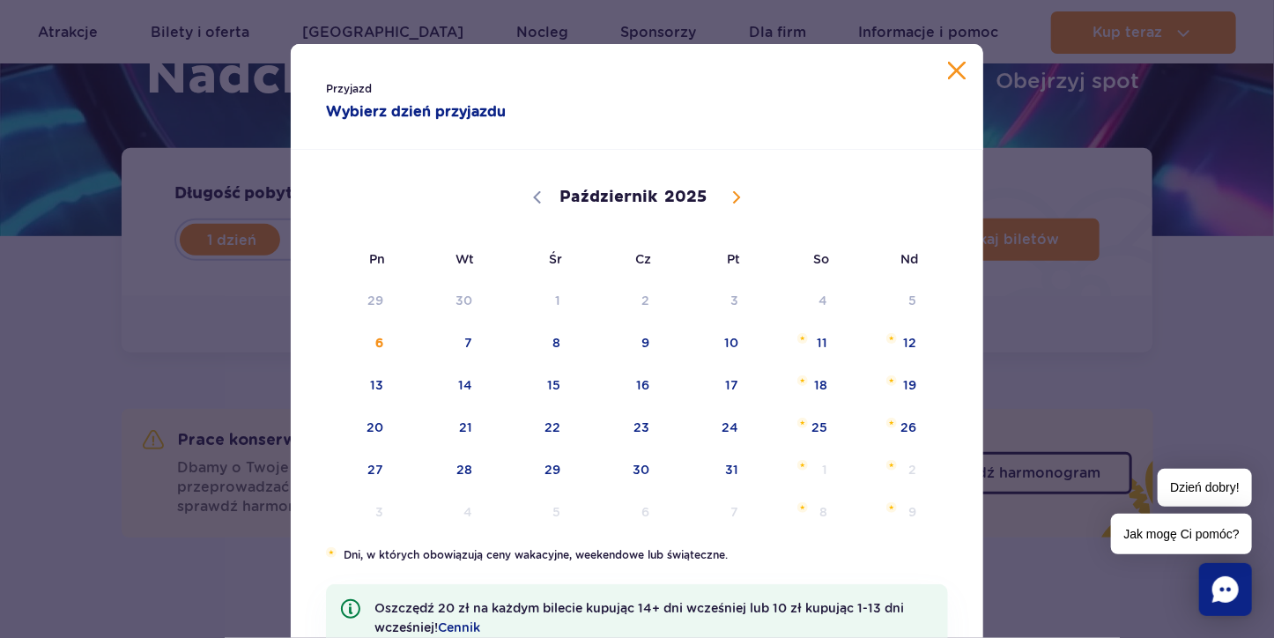
click at [949, 84] on div "Przyjazd Wybierz dzień przyjazdu" at bounding box center [637, 97] width 693 height 106
click at [957, 74] on button "Zamknij kalendarz" at bounding box center [957, 71] width 18 height 18
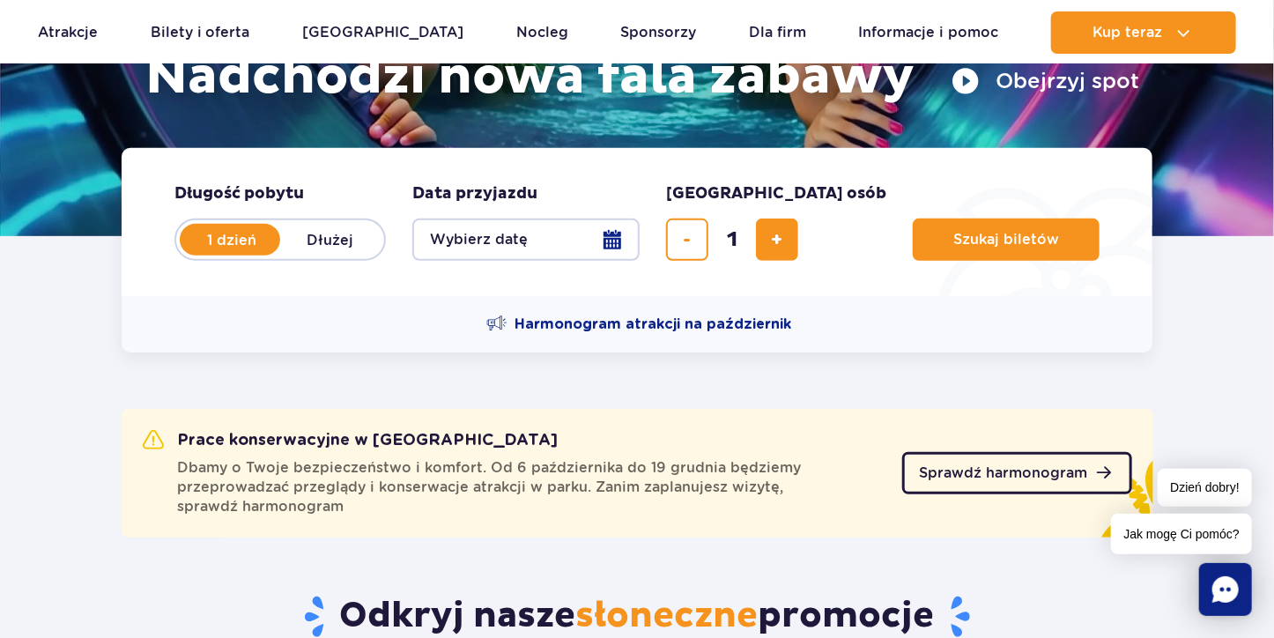
click at [996, 470] on span "Sprawdź harmonogram" at bounding box center [1004, 473] width 168 height 14
click at [604, 238] on button "Wybierz datę" at bounding box center [525, 240] width 227 height 42
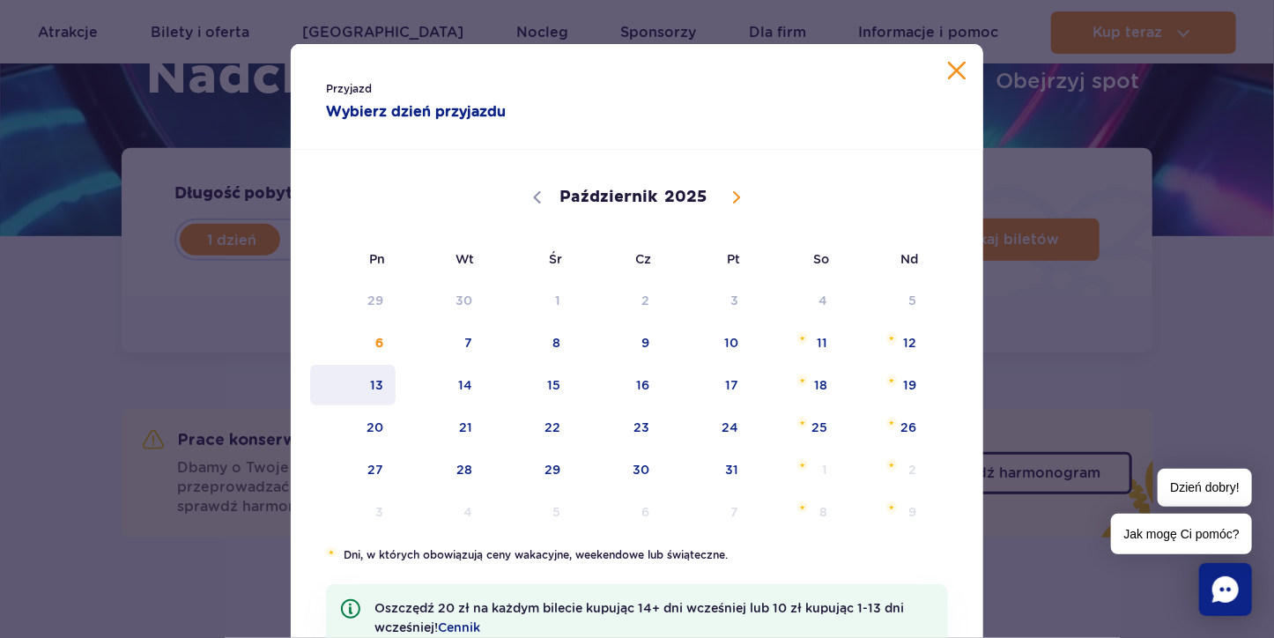
click at [389, 390] on span "13" at bounding box center [352, 385] width 89 height 41
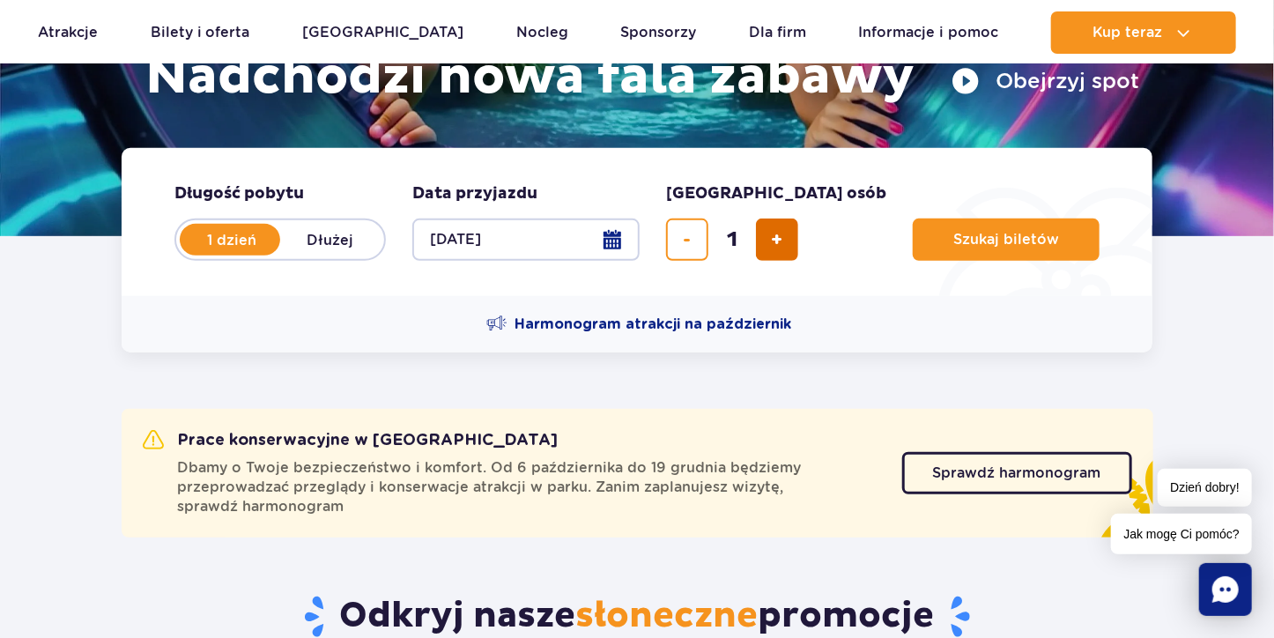
click at [778, 240] on span "dodaj bilet" at bounding box center [777, 240] width 11 height 0
type input "4"
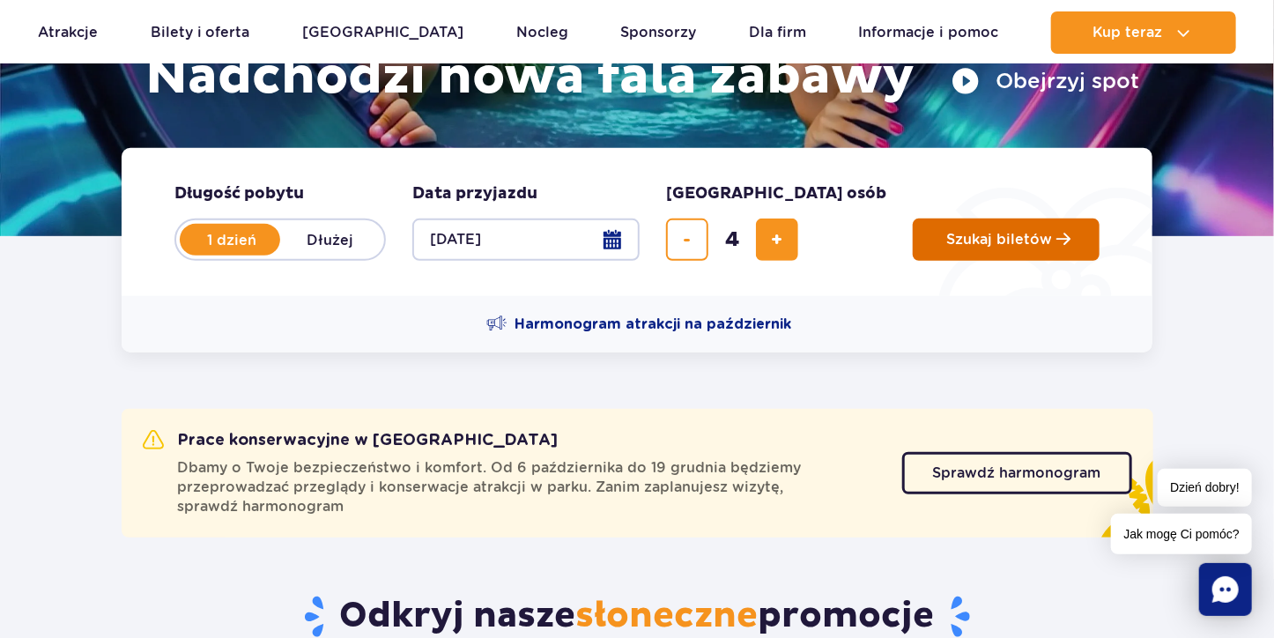
click at [971, 229] on button "Szukaj biletów" at bounding box center [1006, 240] width 187 height 42
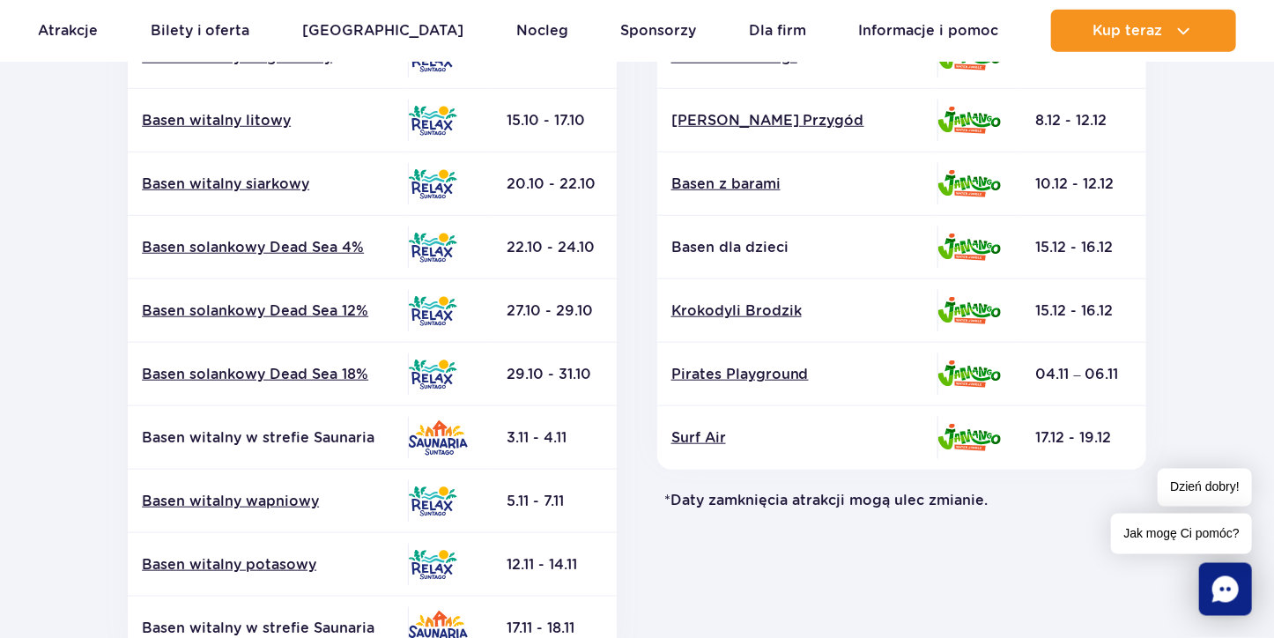
scroll to position [626, 0]
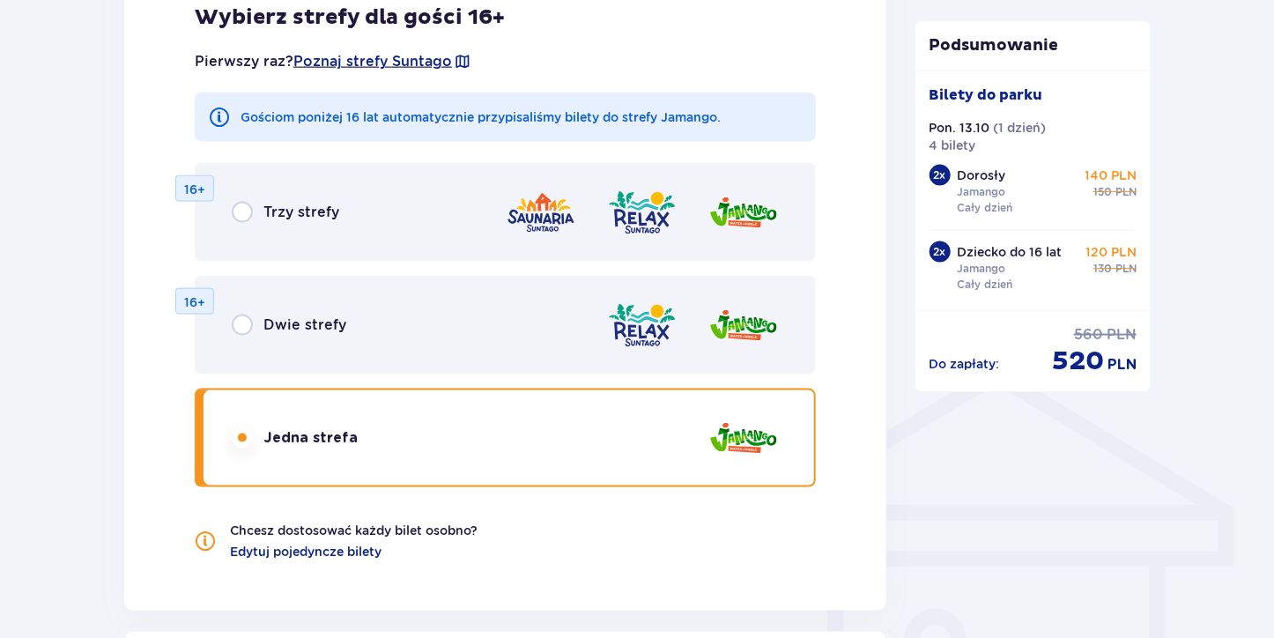
scroll to position [1066, 0]
click at [335, 548] on span "Edytuj pojedyncze bilety" at bounding box center [306, 552] width 152 height 18
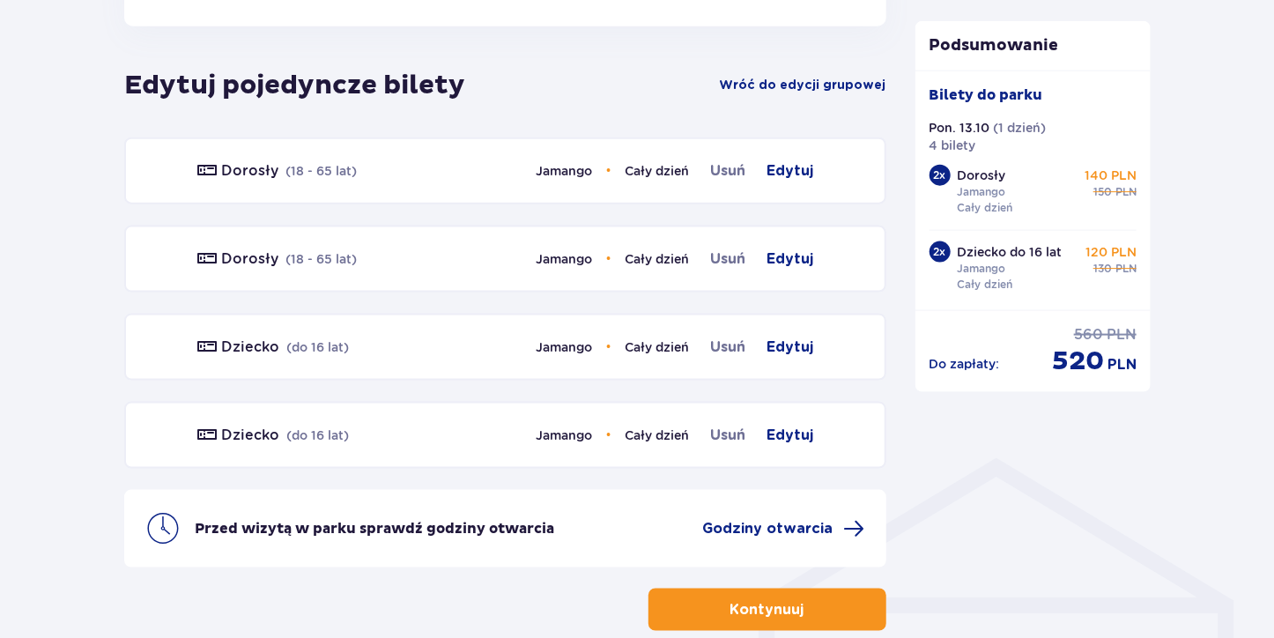
scroll to position [978, 0]
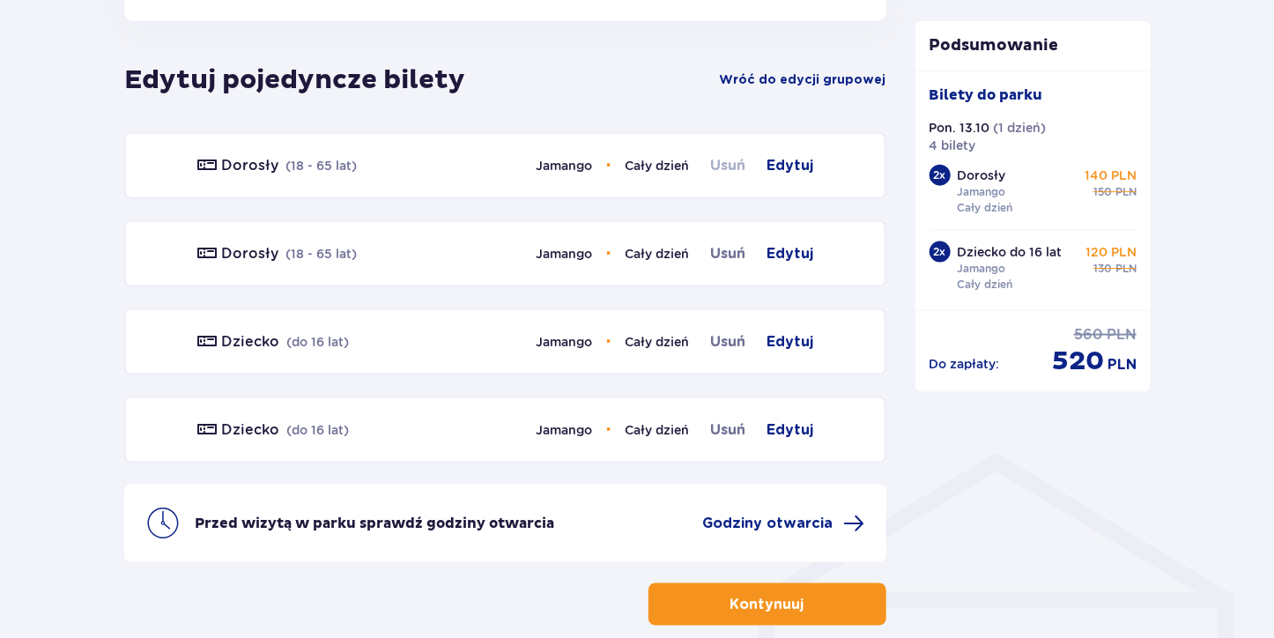
click at [730, 165] on span "Usuń" at bounding box center [728, 165] width 35 height 21
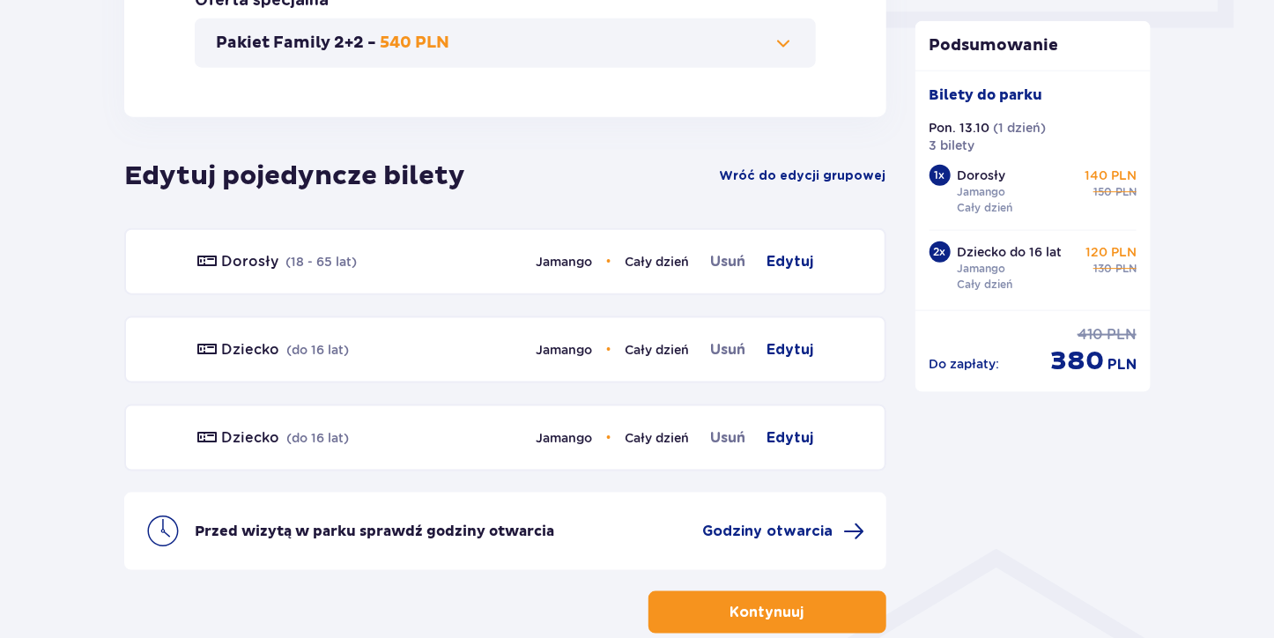
scroll to position [981, 0]
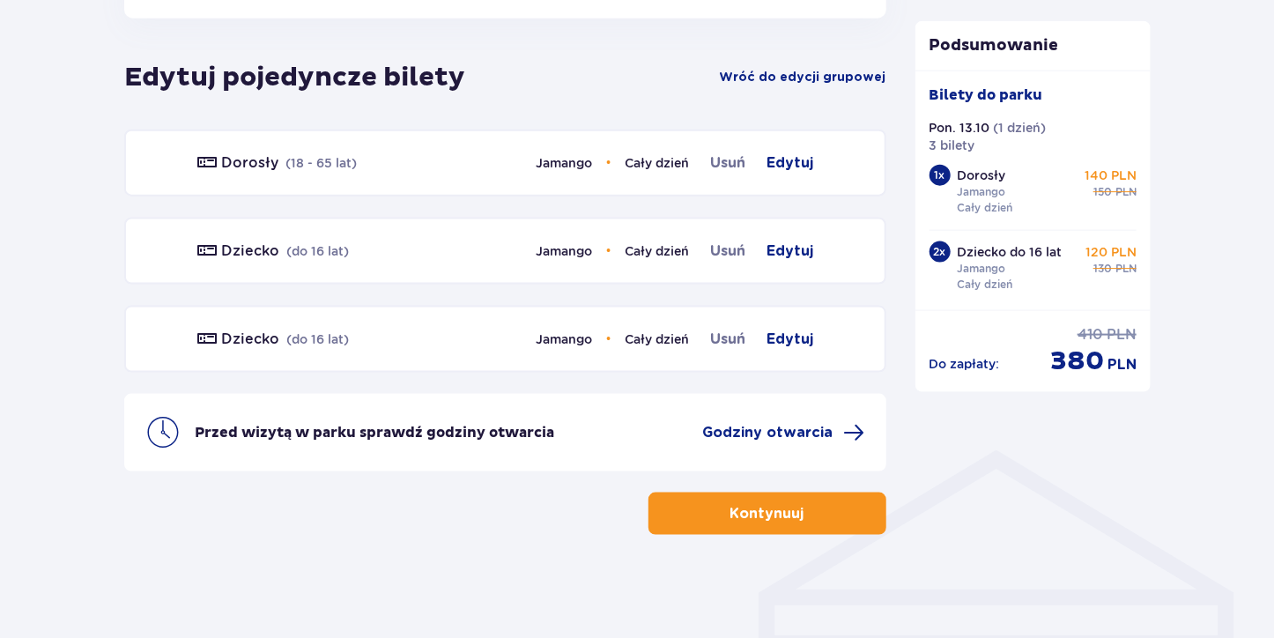
click at [735, 267] on div "Dziecko ( do 16 lat ) Jamango • Cały dzień Usuń Edytuj" at bounding box center [505, 251] width 762 height 67
click at [732, 261] on div "Dziecko ( do 16 lat ) Jamango • Cały dzień Usuń Edytuj" at bounding box center [505, 251] width 762 height 67
click at [726, 245] on span "Usuń" at bounding box center [728, 251] width 35 height 21
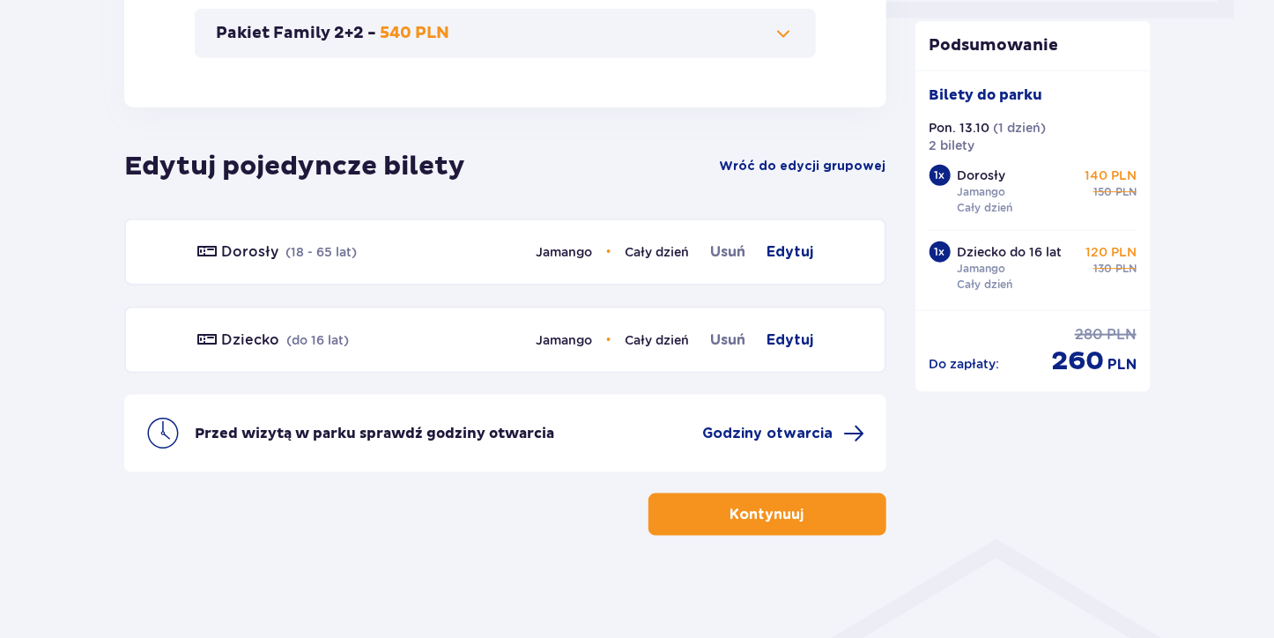
click at [724, 344] on div "Dziecko ( do 16 lat ) Jamango • Cały dzień Usuń Edytuj" at bounding box center [505, 340] width 762 height 67
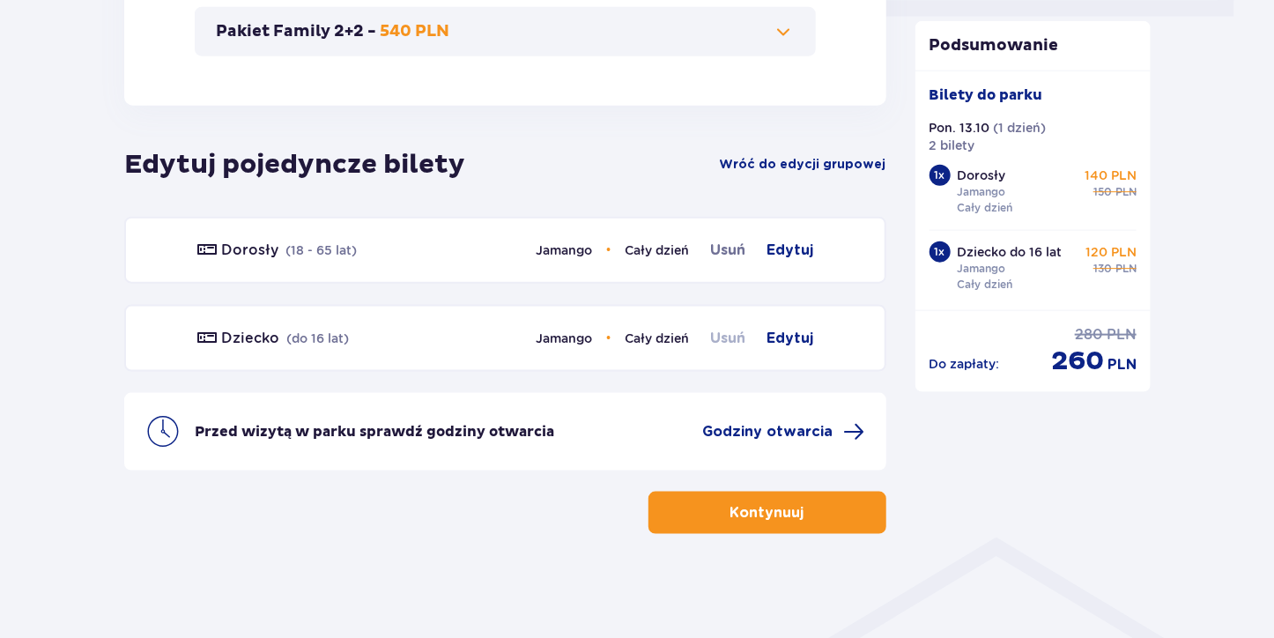
click at [724, 343] on span "Usuń" at bounding box center [728, 338] width 35 height 21
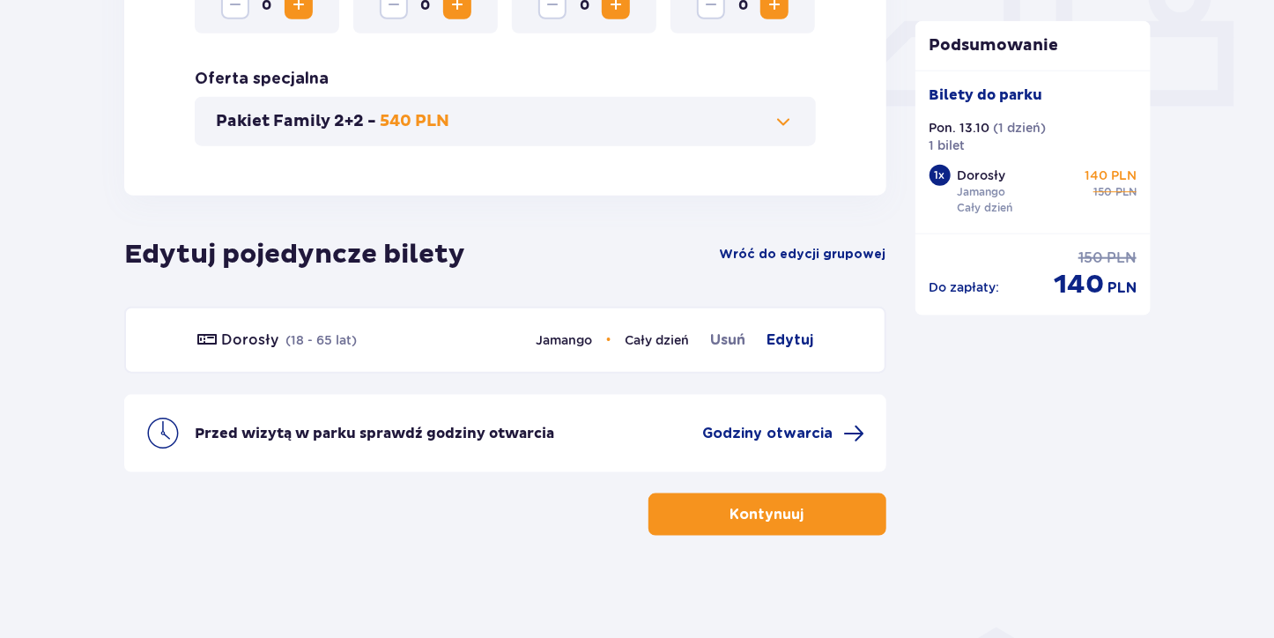
scroll to position [806, 0]
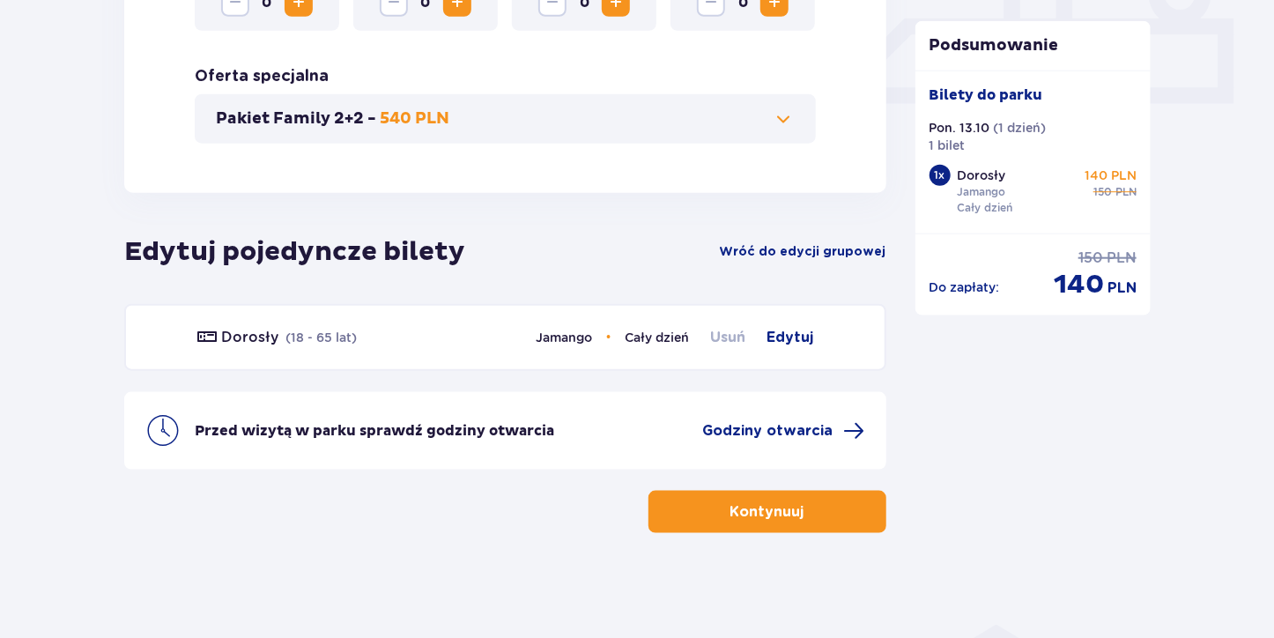
click at [729, 332] on span "Usuń" at bounding box center [728, 337] width 35 height 21
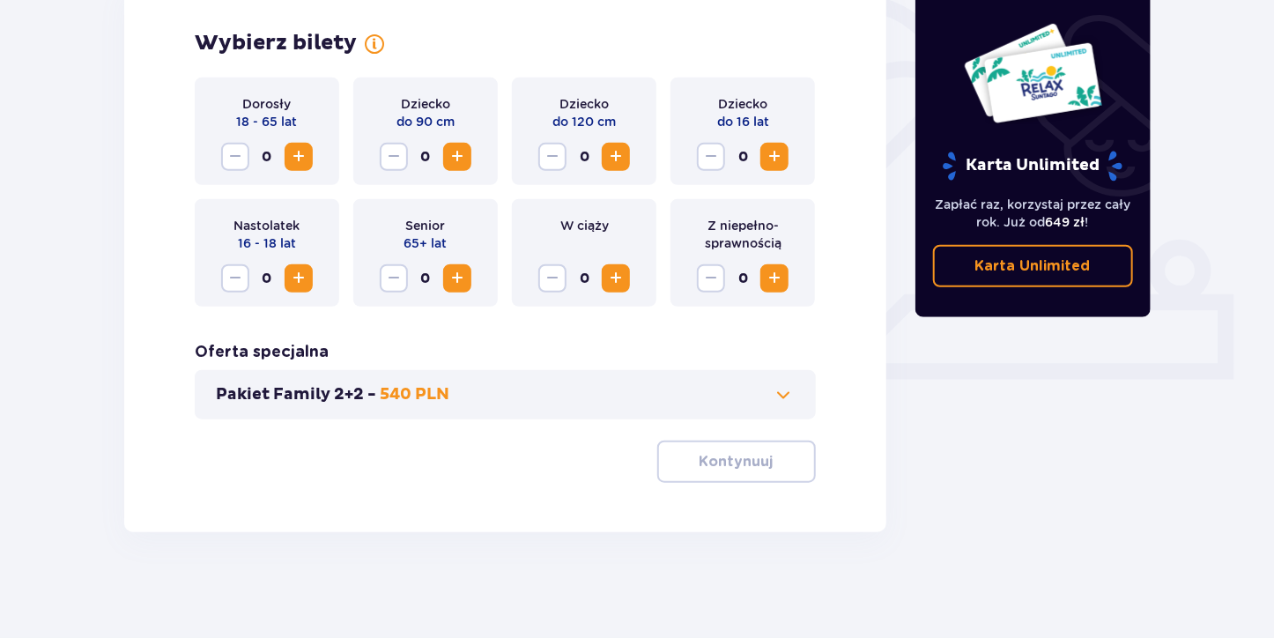
scroll to position [530, 0]
click at [478, 412] on div "Pakiet Family 2+2 - 540 PLN" at bounding box center [505, 394] width 621 height 49
click at [796, 388] on div "Pakiet Family 2+2 - 540 PLN" at bounding box center [505, 394] width 621 height 49
click at [333, 393] on p "Pakiet Family 2+2 -" at bounding box center [296, 394] width 160 height 21
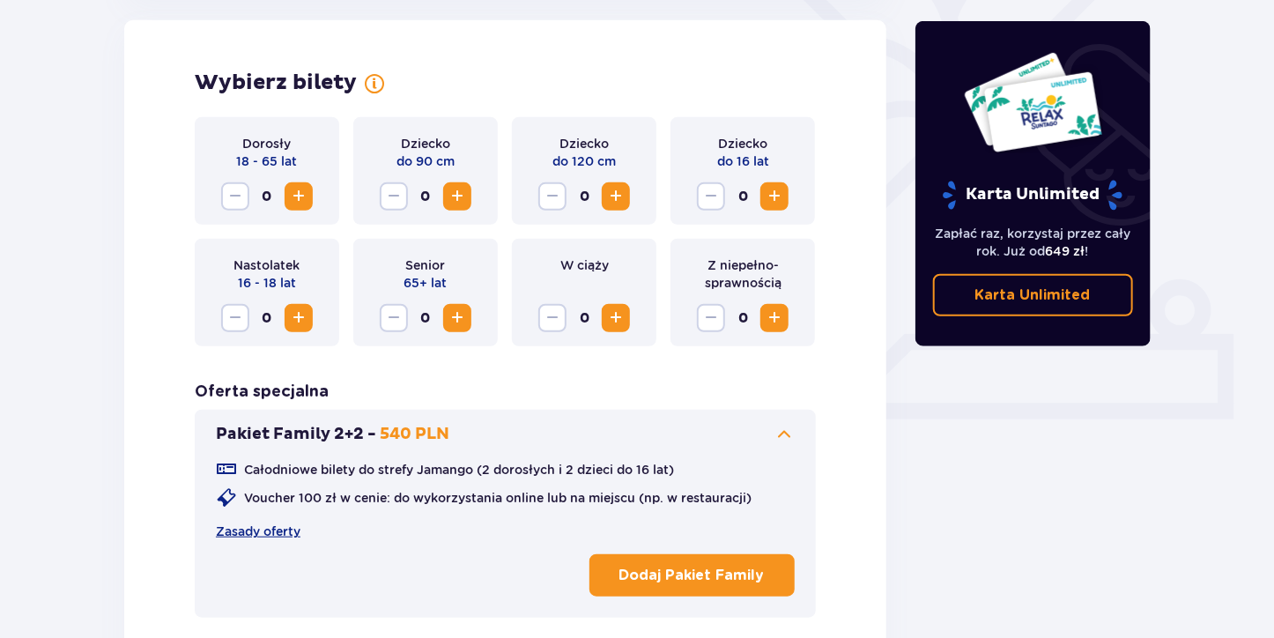
scroll to position [490, 0]
click at [720, 569] on p "Dodaj Pakiet Family" at bounding box center [691, 576] width 145 height 19
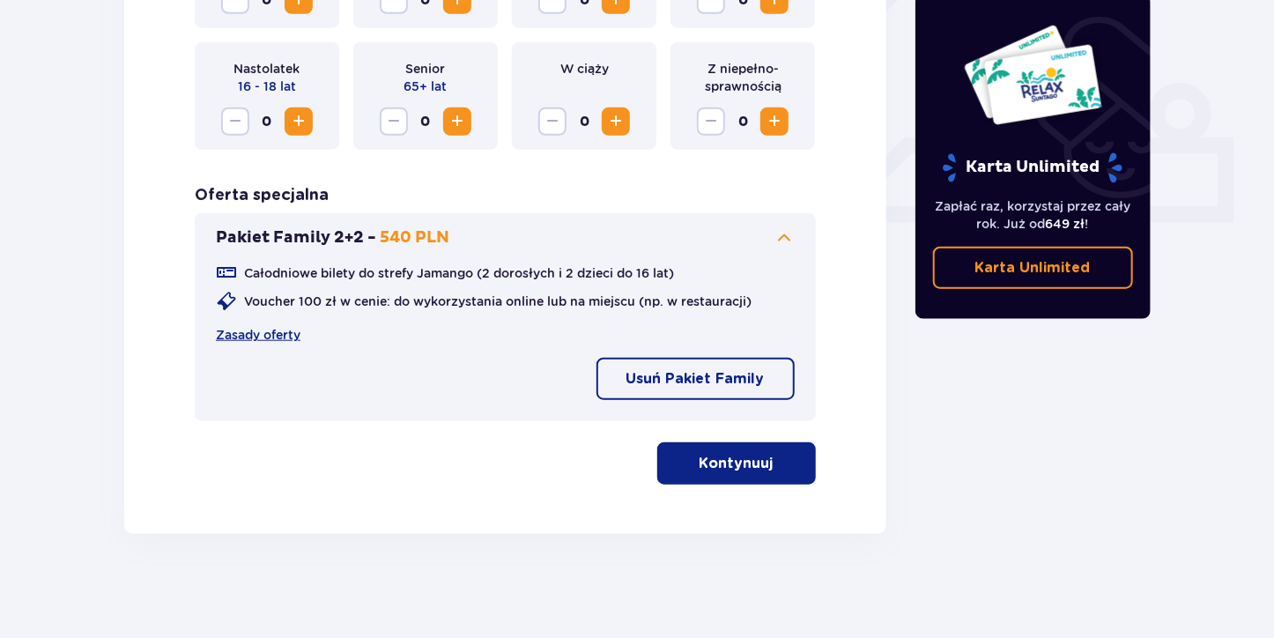
scroll to position [689, 0]
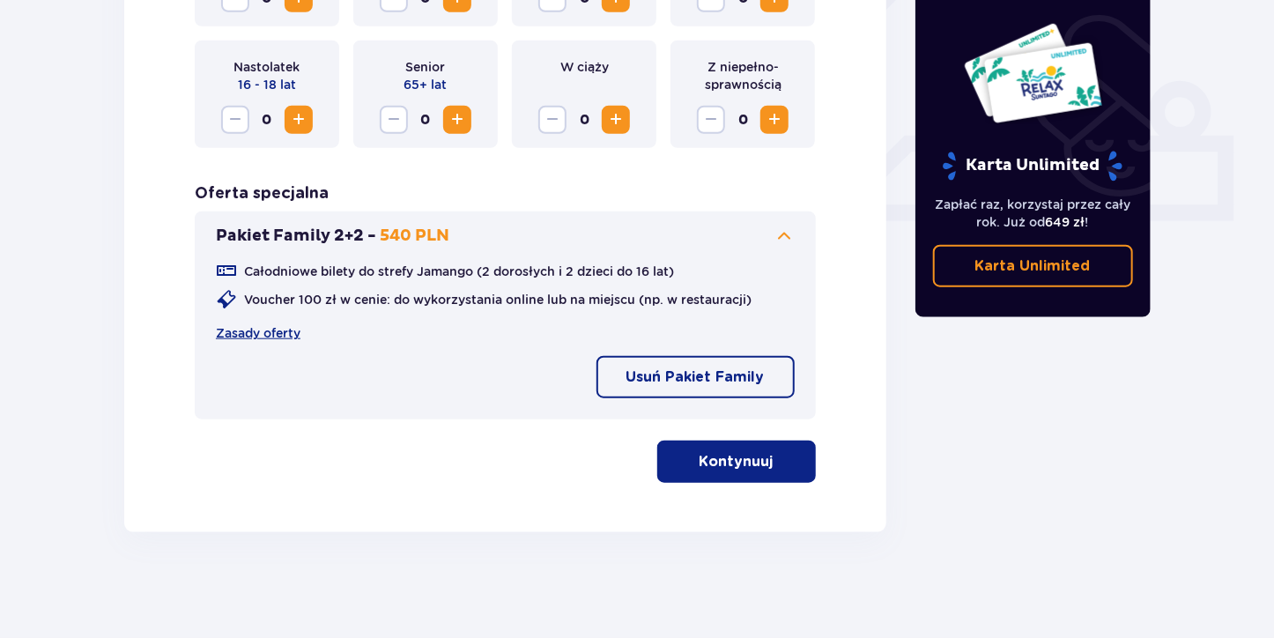
click at [745, 465] on p "Kontynuuj" at bounding box center [737, 461] width 74 height 19
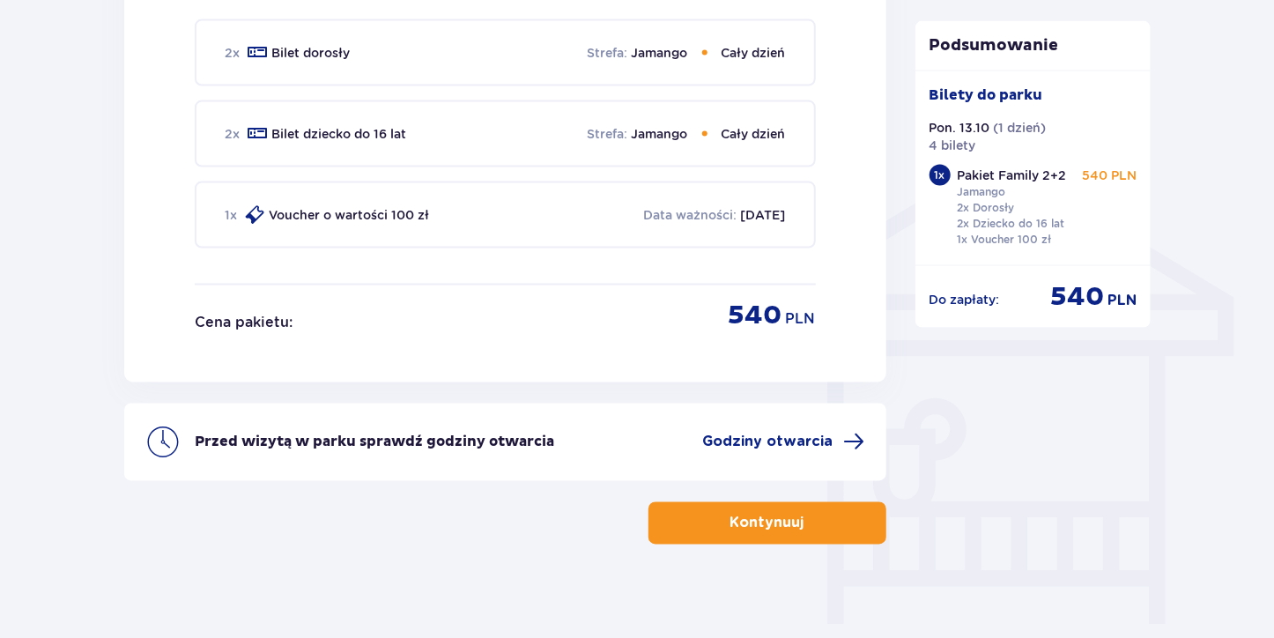
scroll to position [1281, 0]
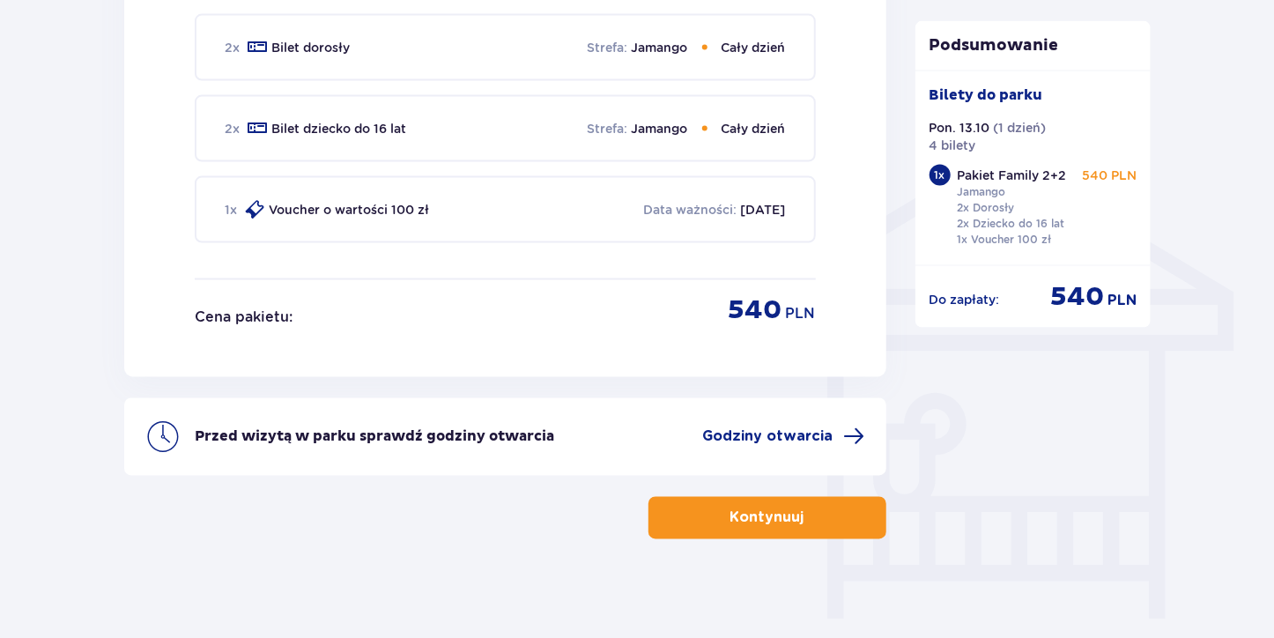
click at [795, 521] on button "Kontynuuj" at bounding box center [767, 518] width 238 height 42
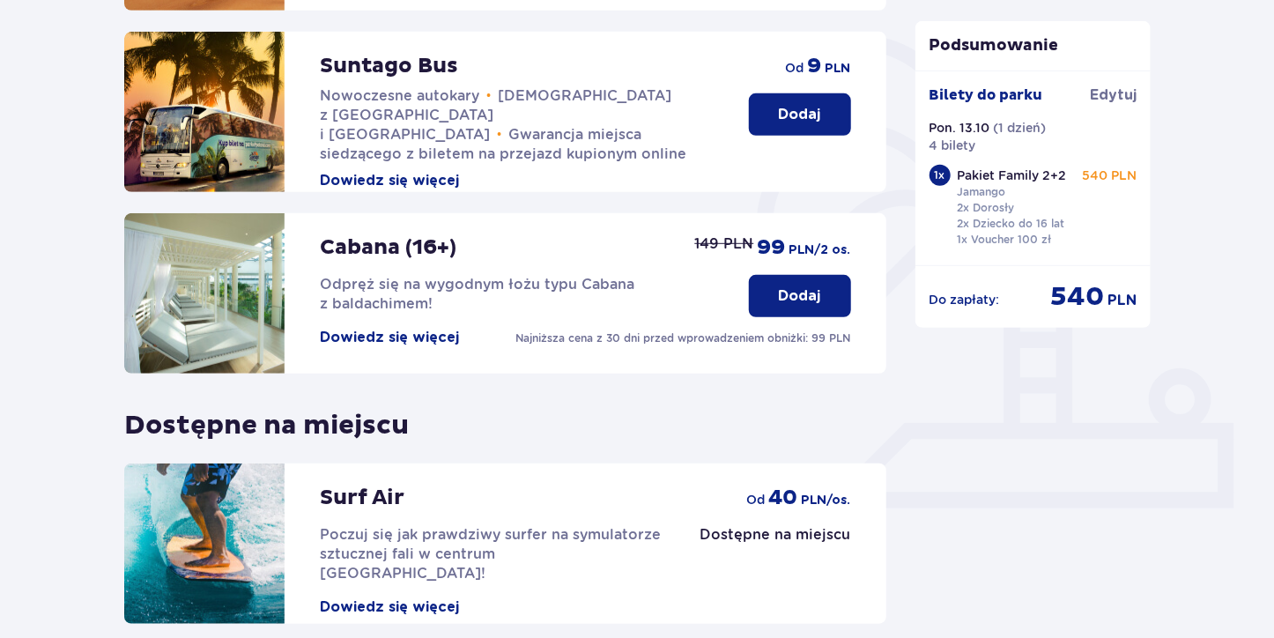
scroll to position [557, 0]
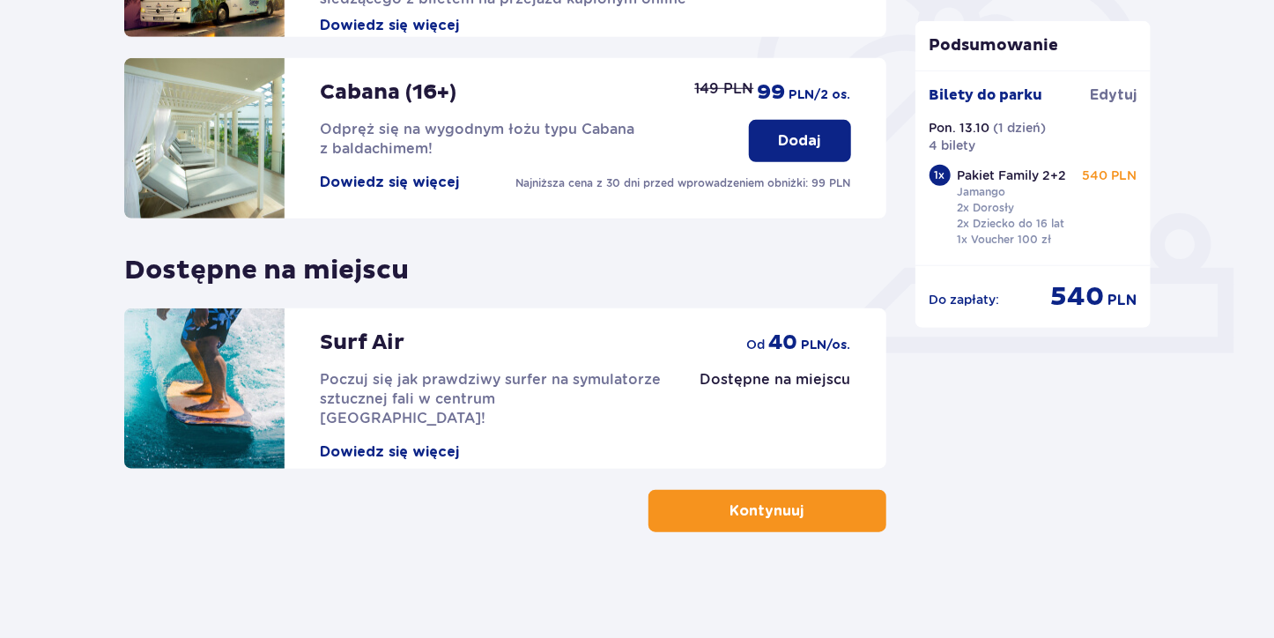
click at [820, 528] on button "Kontynuuj" at bounding box center [767, 511] width 238 height 42
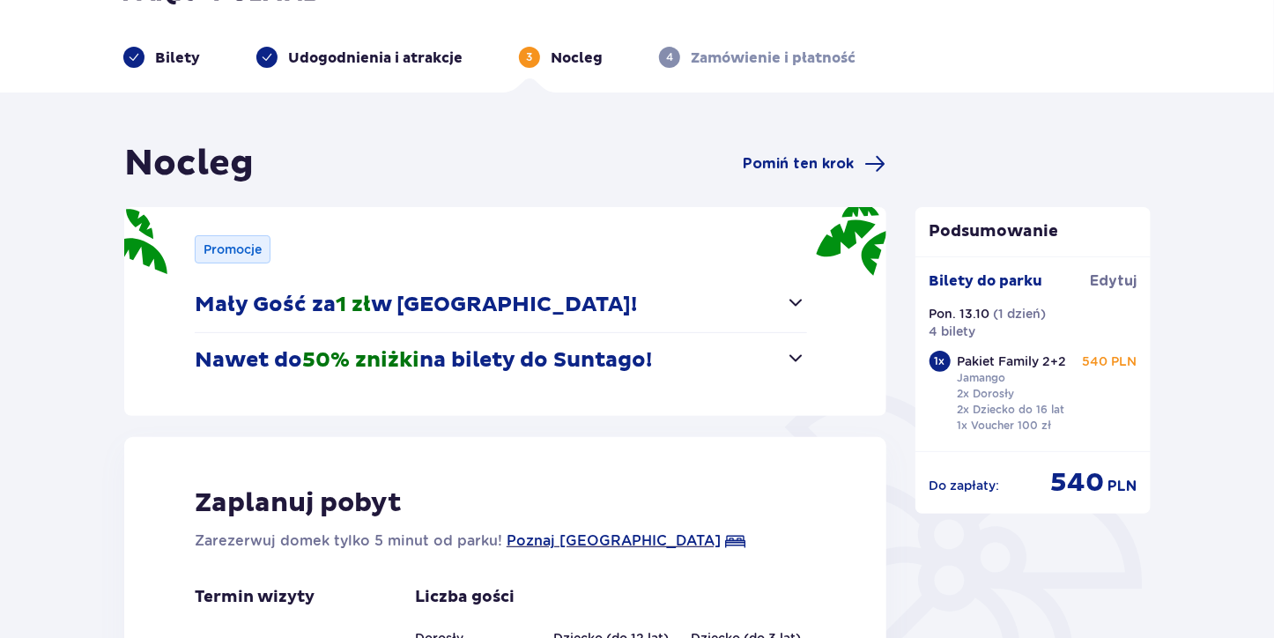
scroll to position [46, 0]
click at [759, 306] on button "Mały Gość za 1 zł w Suntago Village!" at bounding box center [501, 304] width 612 height 55
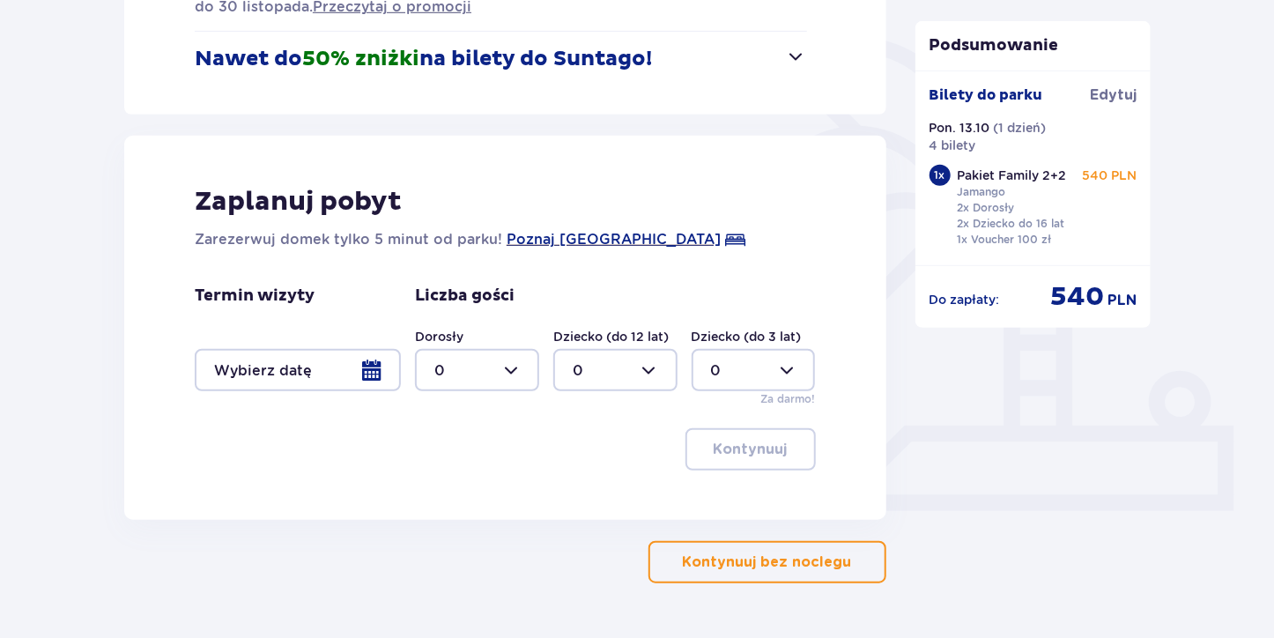
scroll to position [449, 0]
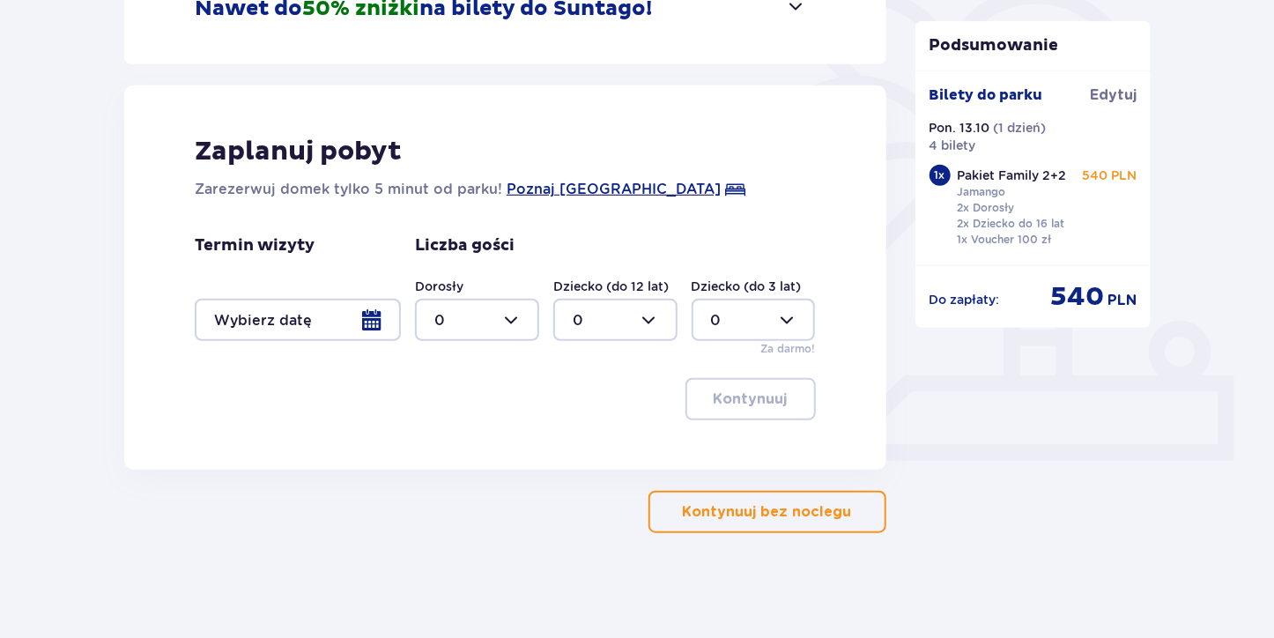
click at [796, 504] on p "Kontynuuj bez noclegu" at bounding box center [767, 511] width 169 height 19
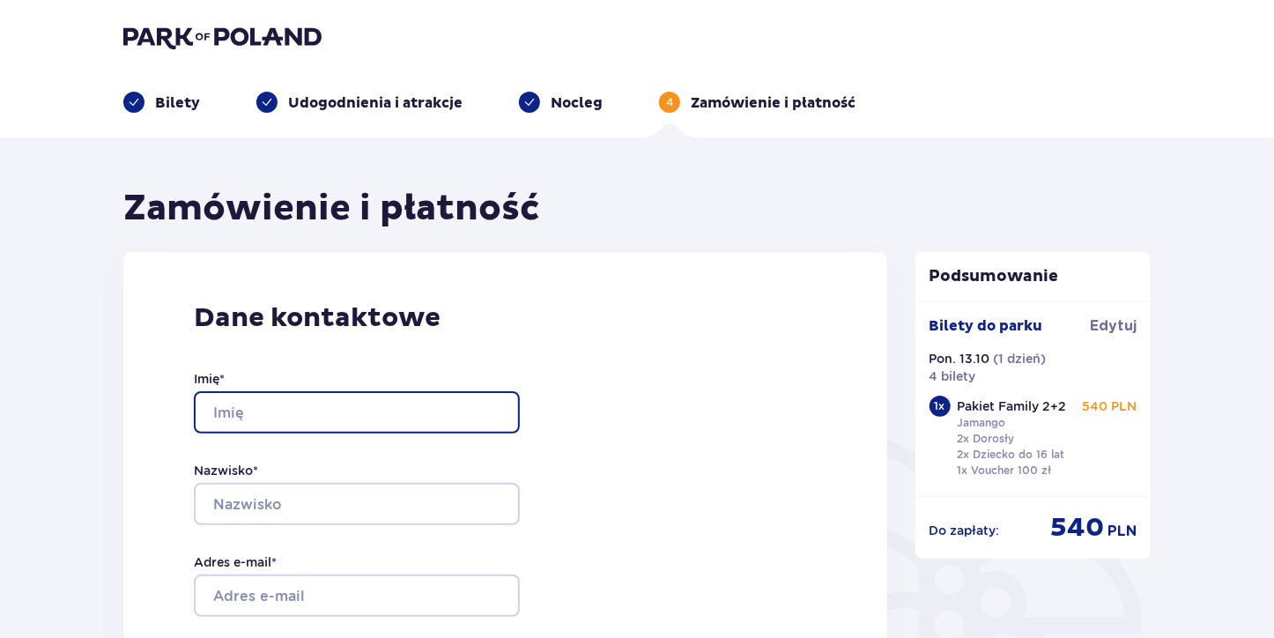
click at [337, 393] on input "Imię *" at bounding box center [357, 412] width 326 height 42
click at [439, 408] on input "Emilia Stasiak-Szelągiewicz" at bounding box center [357, 412] width 326 height 42
type input "Emilia"
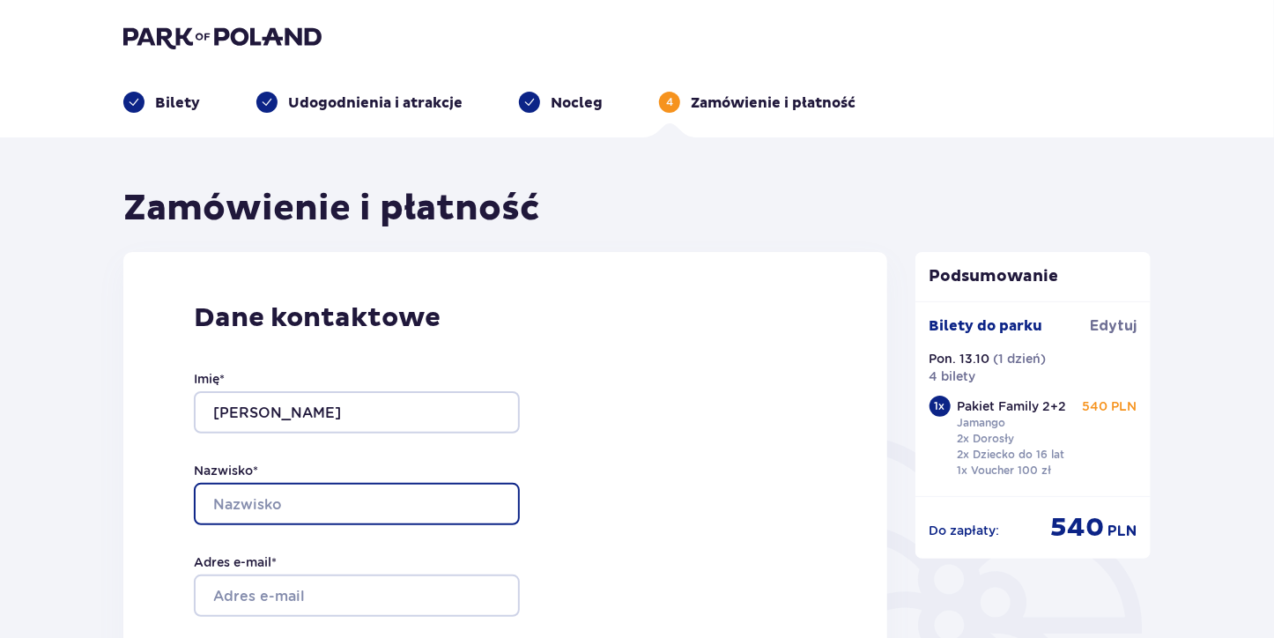
click at [380, 497] on input "Nazwisko *" at bounding box center [357, 504] width 326 height 42
type input "Stasiak-Szelągiewicz"
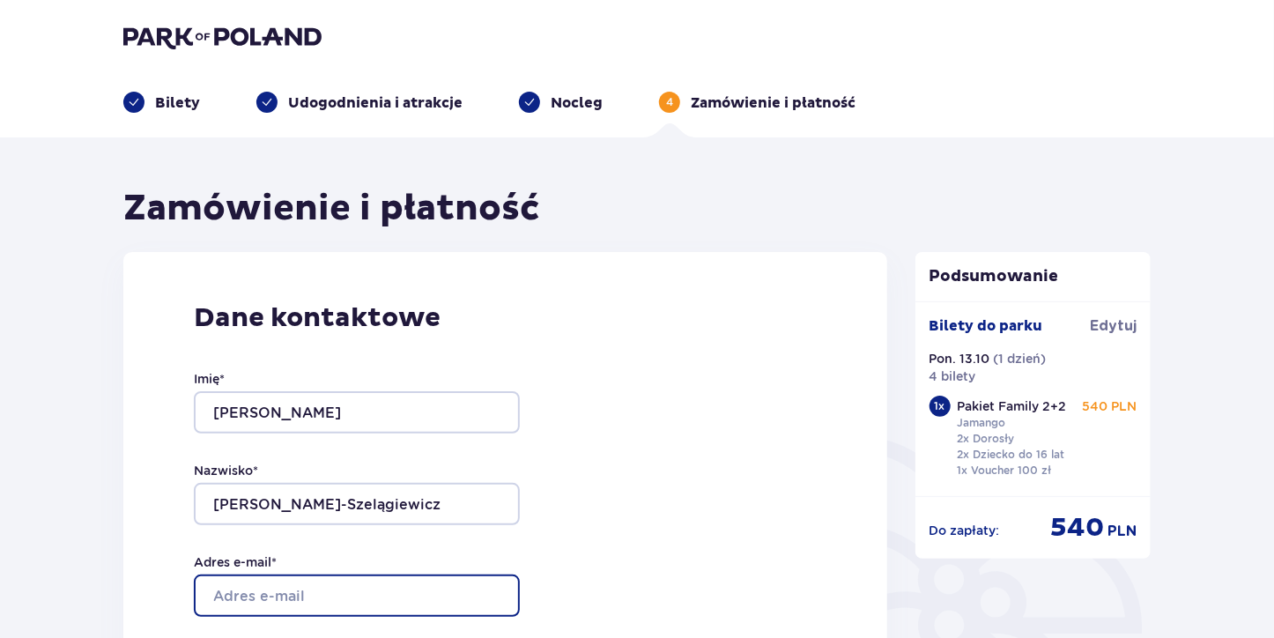
click at [274, 590] on input "Adres e-mail *" at bounding box center [357, 595] width 326 height 42
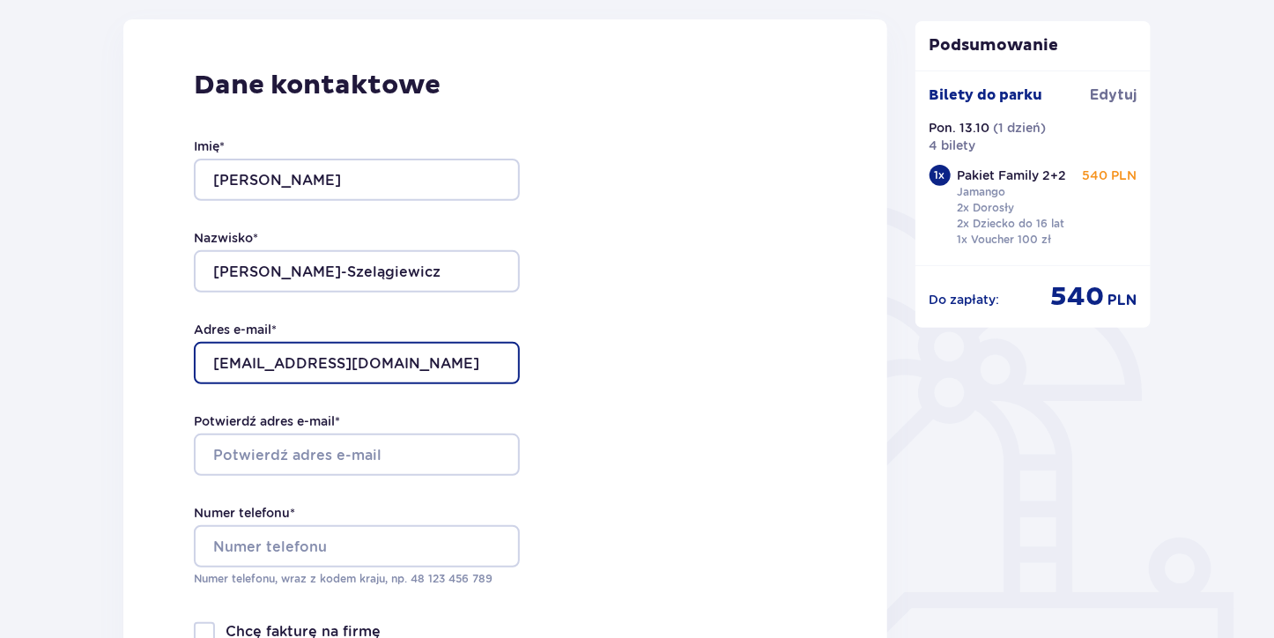
type input "e.stasiakszelagiewicz@gmail.com"
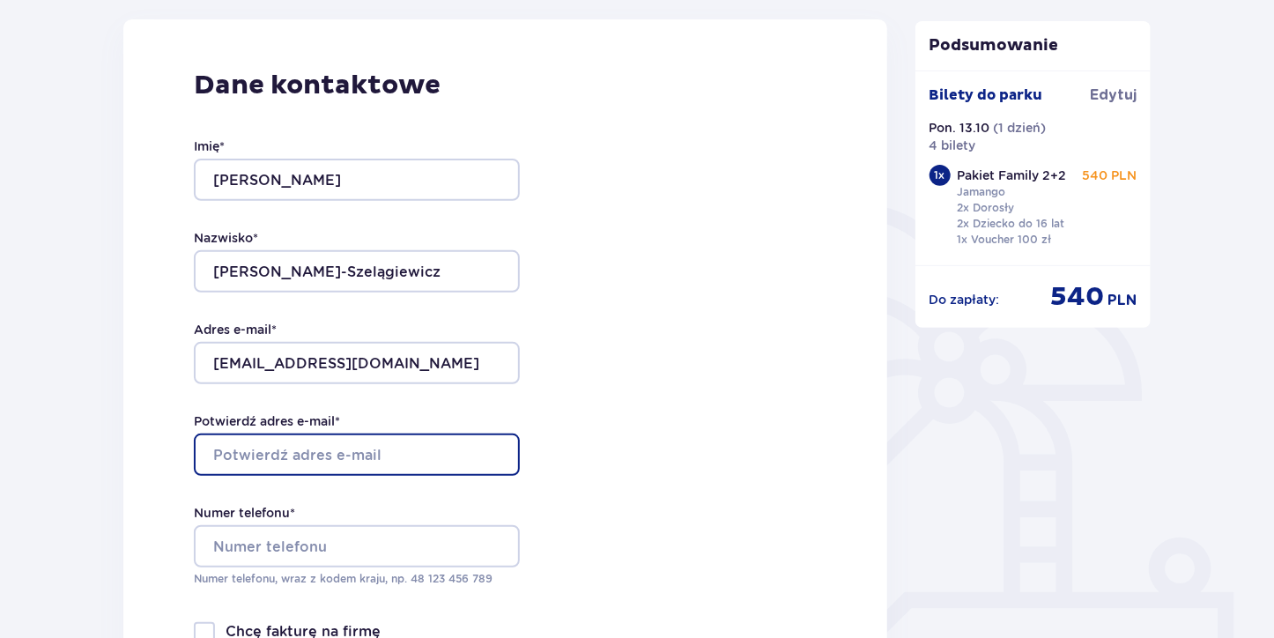
click at [384, 446] on input "Potwierdź adres e-mail *" at bounding box center [357, 454] width 326 height 42
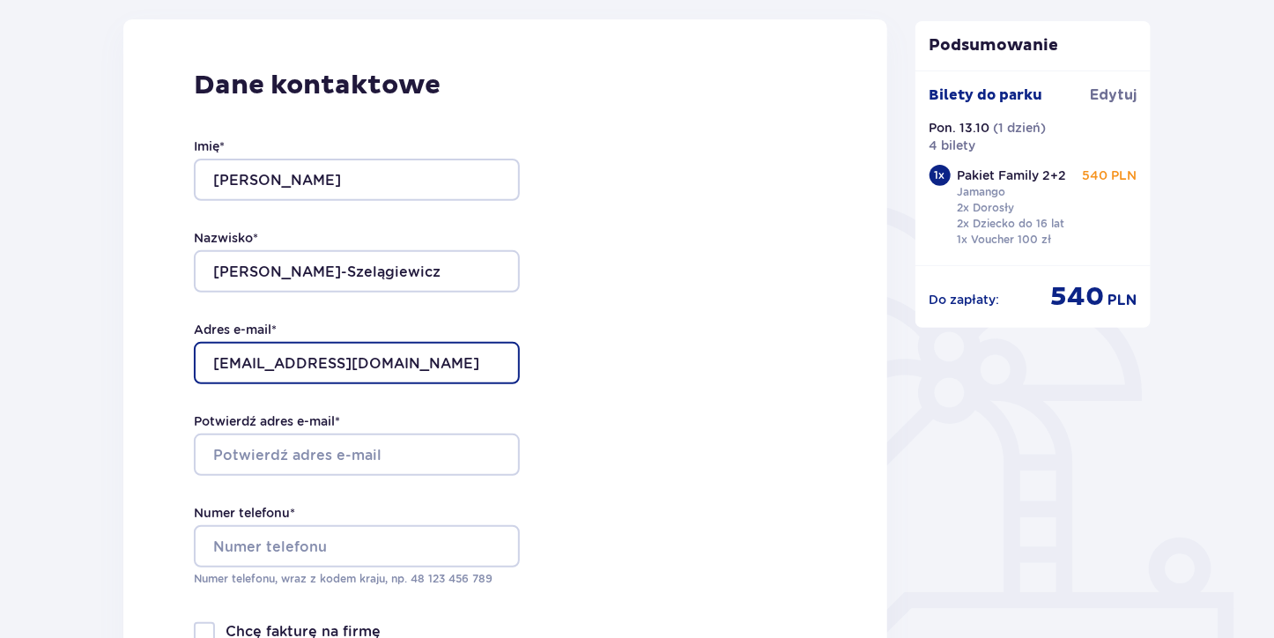
click at [475, 358] on input "e.stasiakszelagiewicz@gmail.com" at bounding box center [357, 363] width 326 height 42
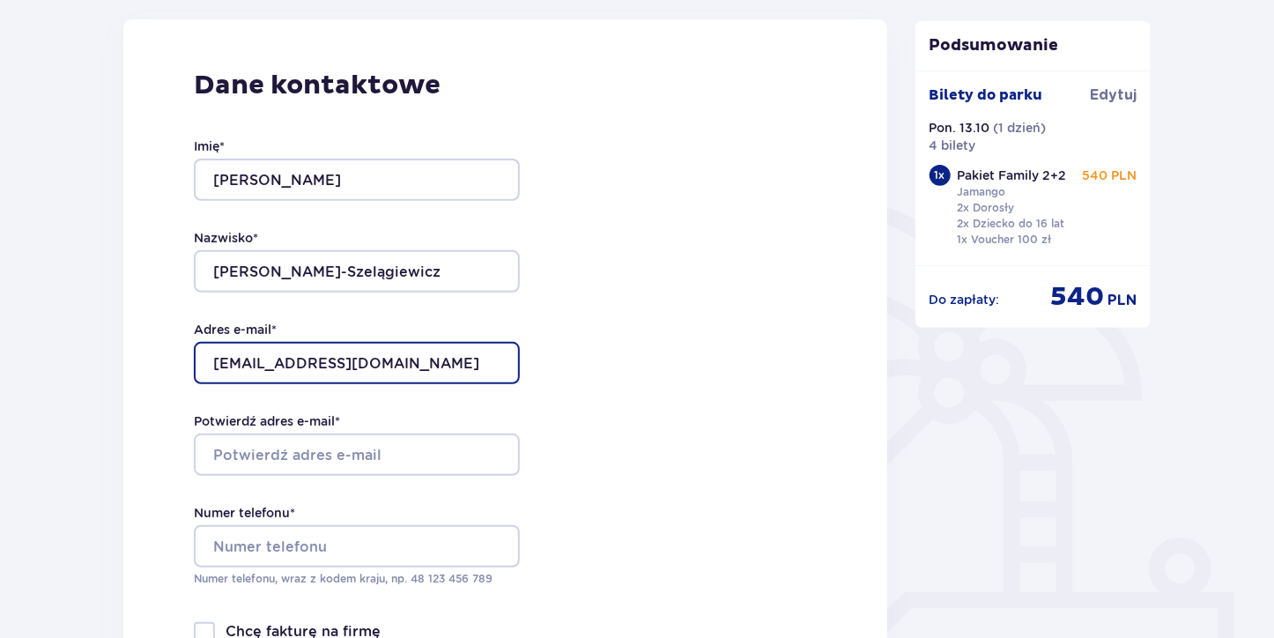
drag, startPoint x: 475, startPoint y: 358, endPoint x: 150, endPoint y: 345, distance: 325.4
click at [194, 345] on input "e.stasiakszelagiewicz@gmail.com" at bounding box center [357, 363] width 326 height 42
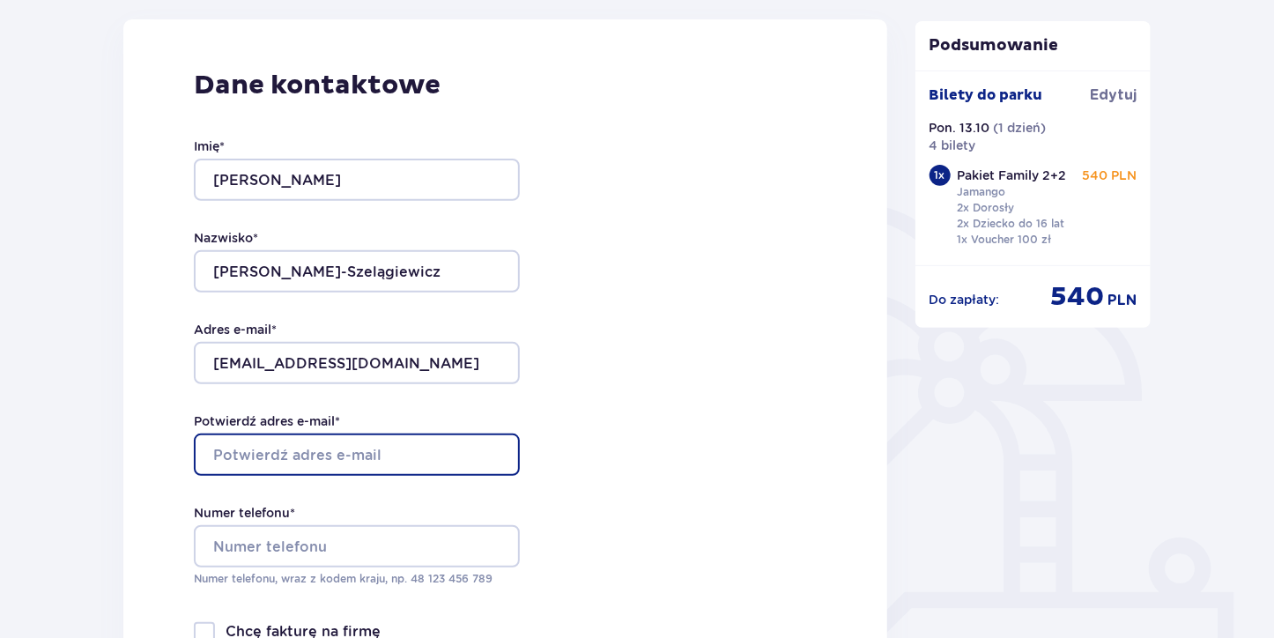
click at [361, 454] on input "Potwierdź adres e-mail *" at bounding box center [357, 454] width 326 height 42
type input "e.stasiakszelagiewicz@gmail.com"
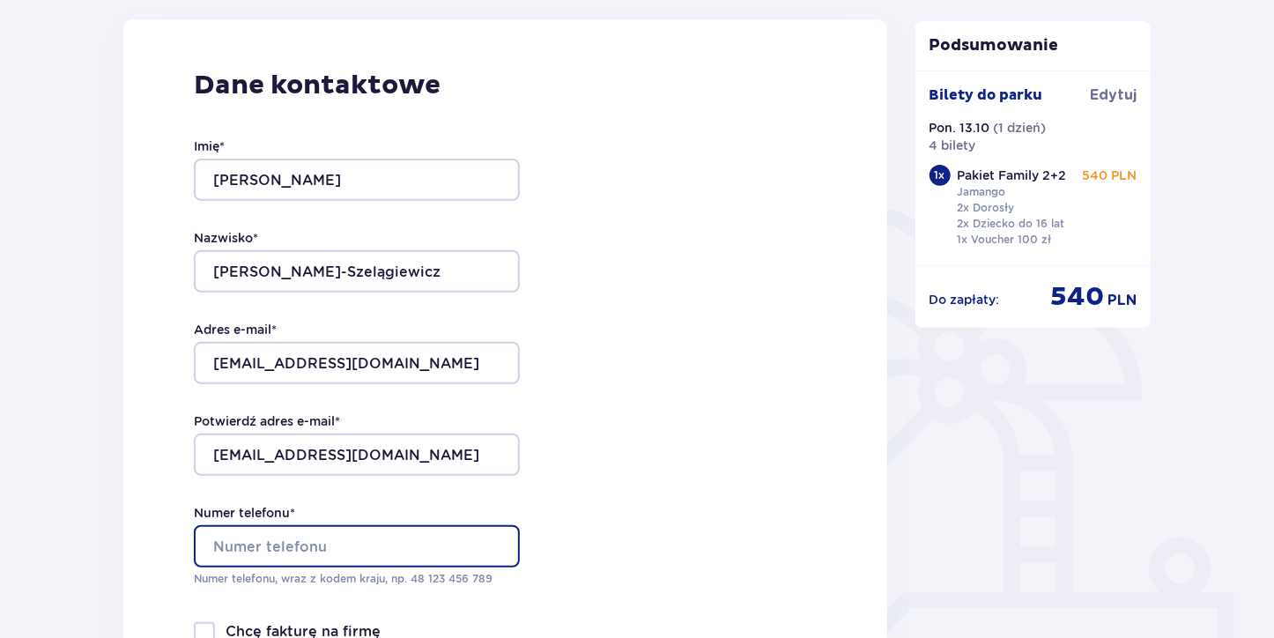
click at [299, 539] on input "Numer telefonu *" at bounding box center [357, 546] width 326 height 42
type input "535537333"
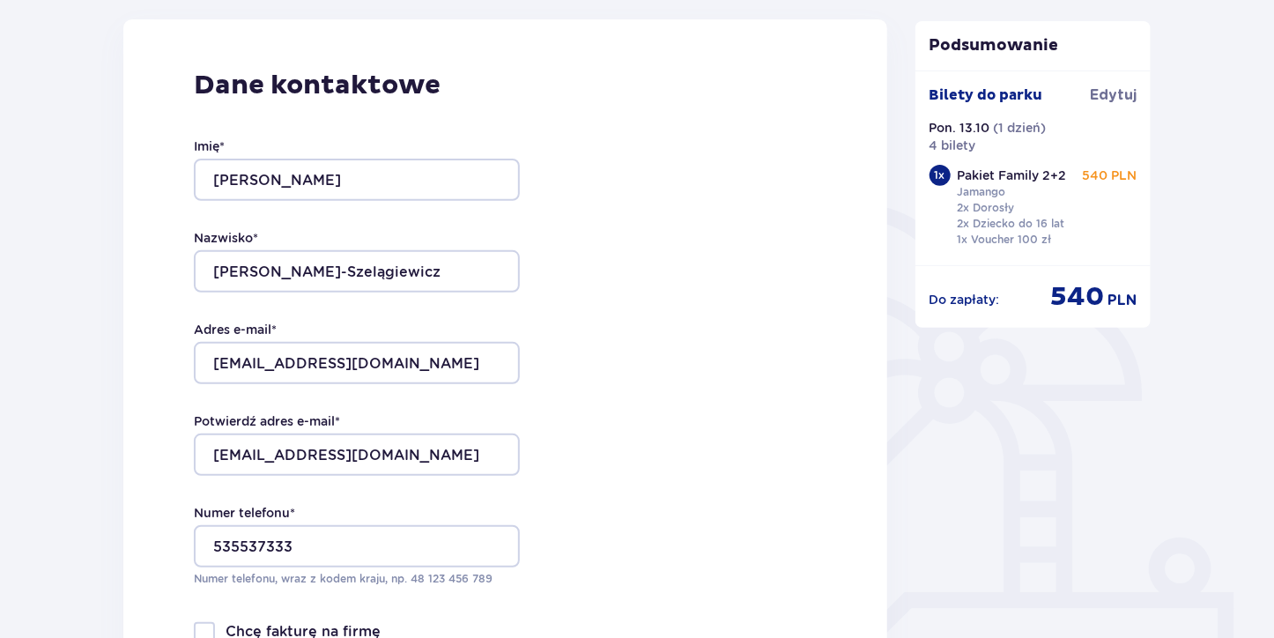
click at [656, 450] on div "Dane kontaktowe Imię * Emilia Nazwisko * Stasiak-Szelągiewicz Adres e-mail * e.…" at bounding box center [505, 389] width 764 height 740
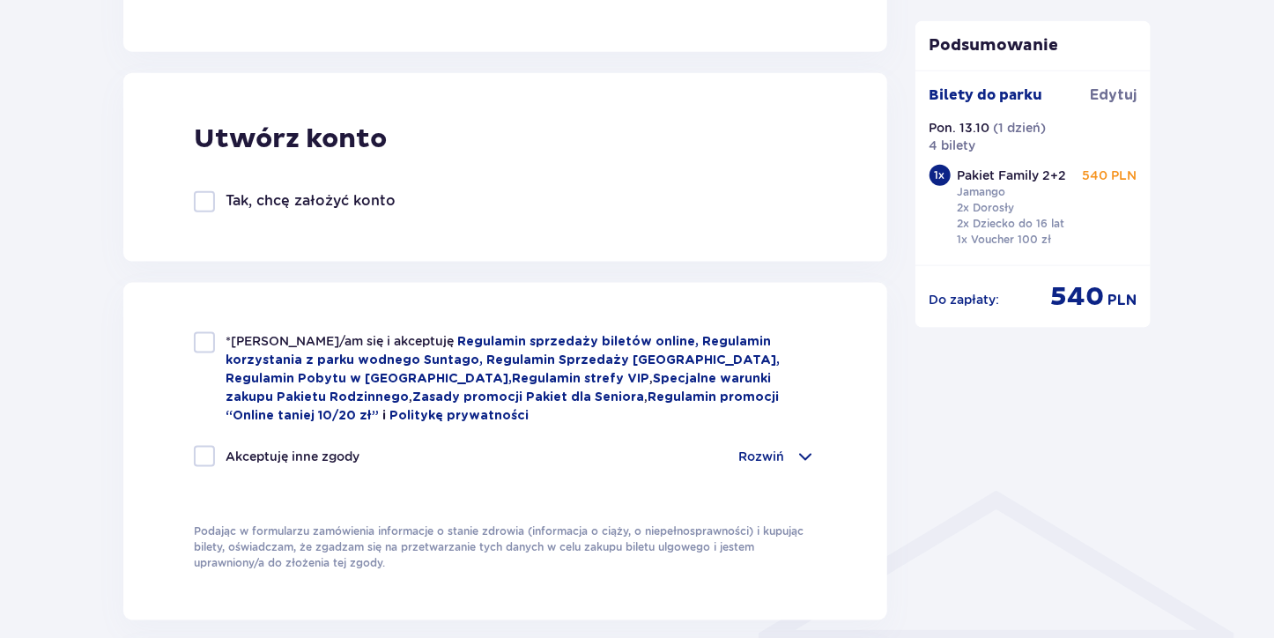
scroll to position [947, 0]
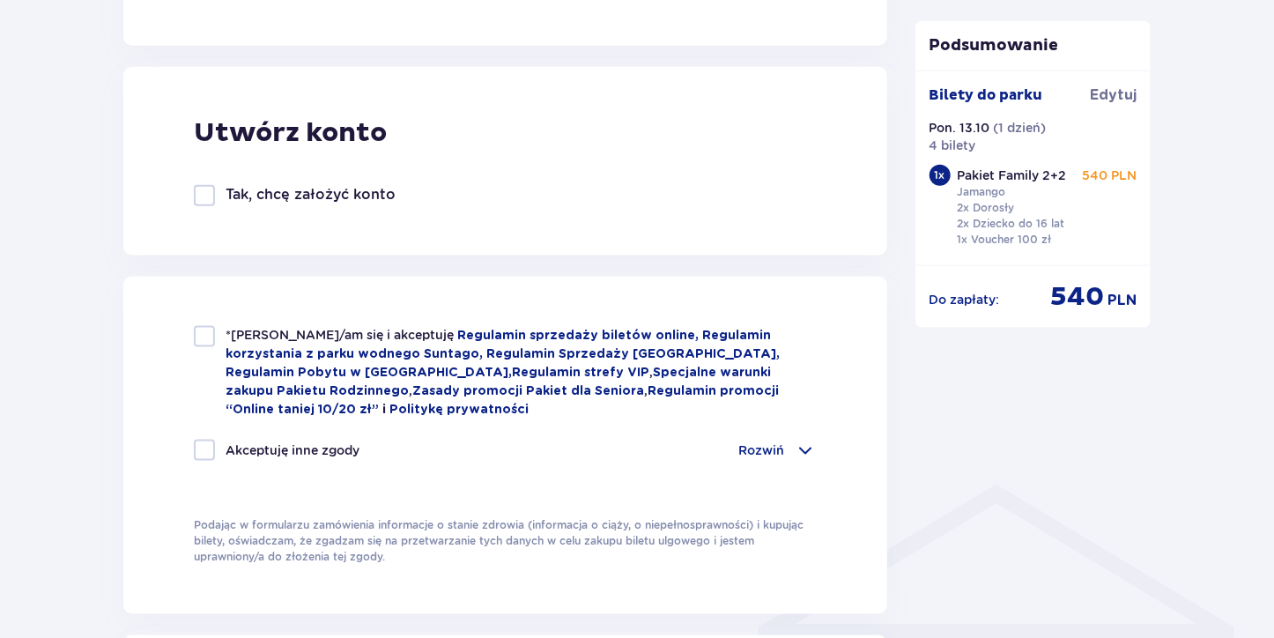
click at [204, 327] on div at bounding box center [204, 335] width 21 height 21
checkbox input "true"
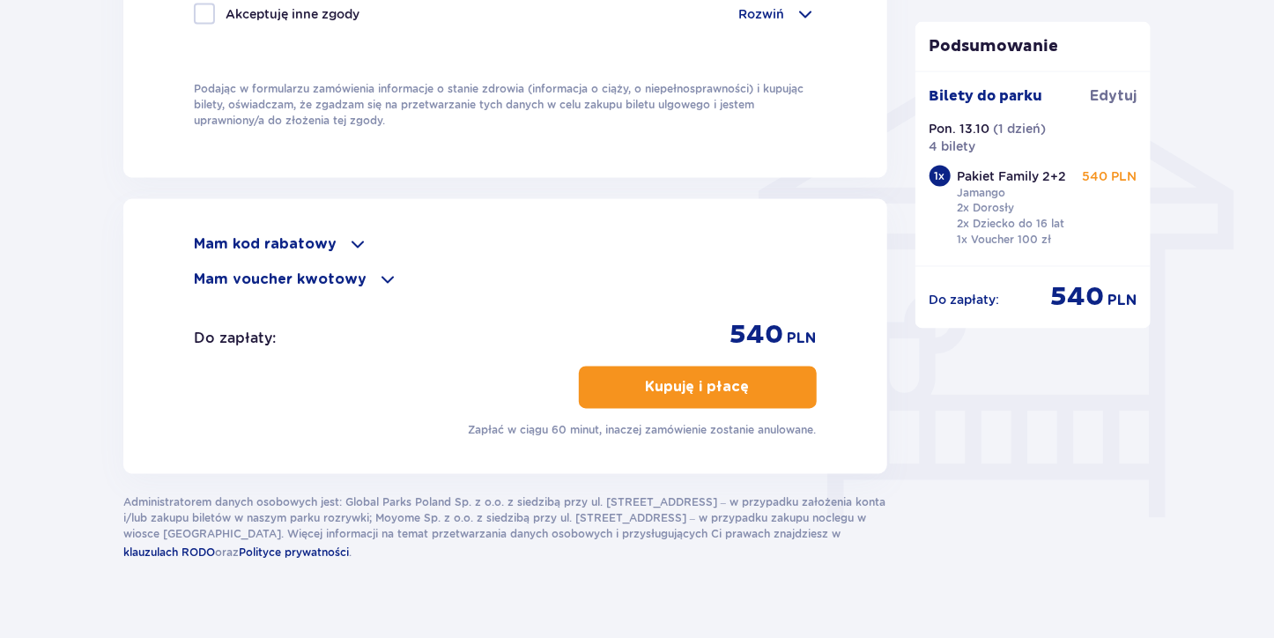
scroll to position [1408, 0]
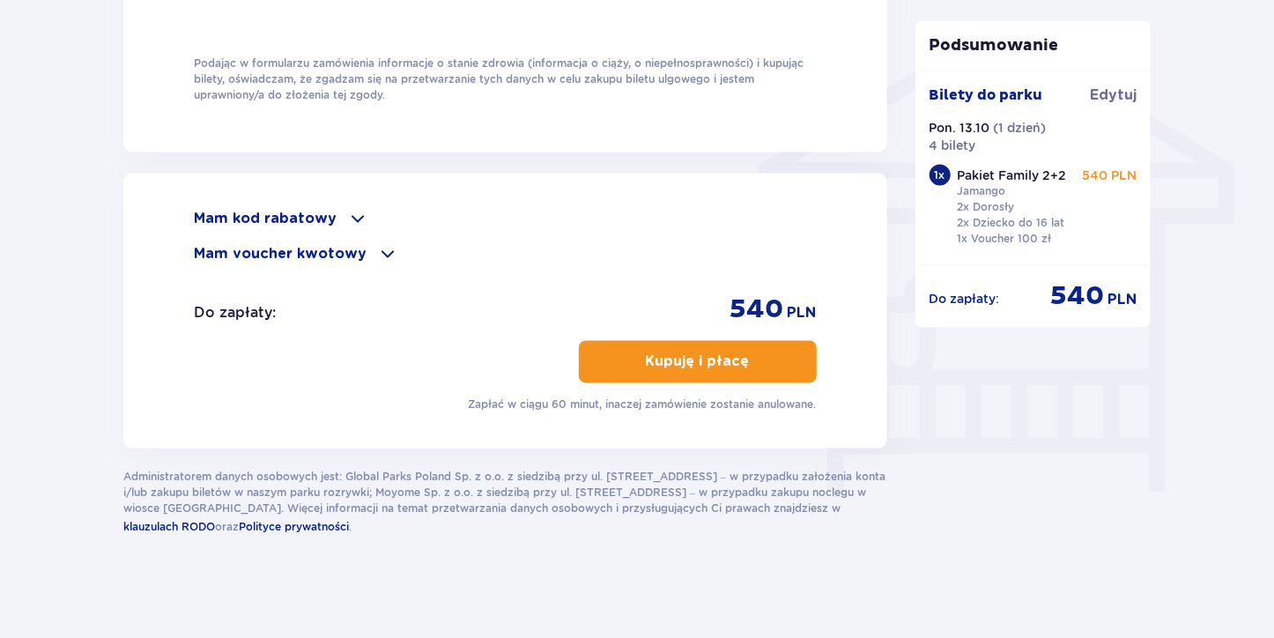
click at [733, 352] on p "Kupuję i płacę" at bounding box center [698, 361] width 104 height 19
